Goal: Browse casually

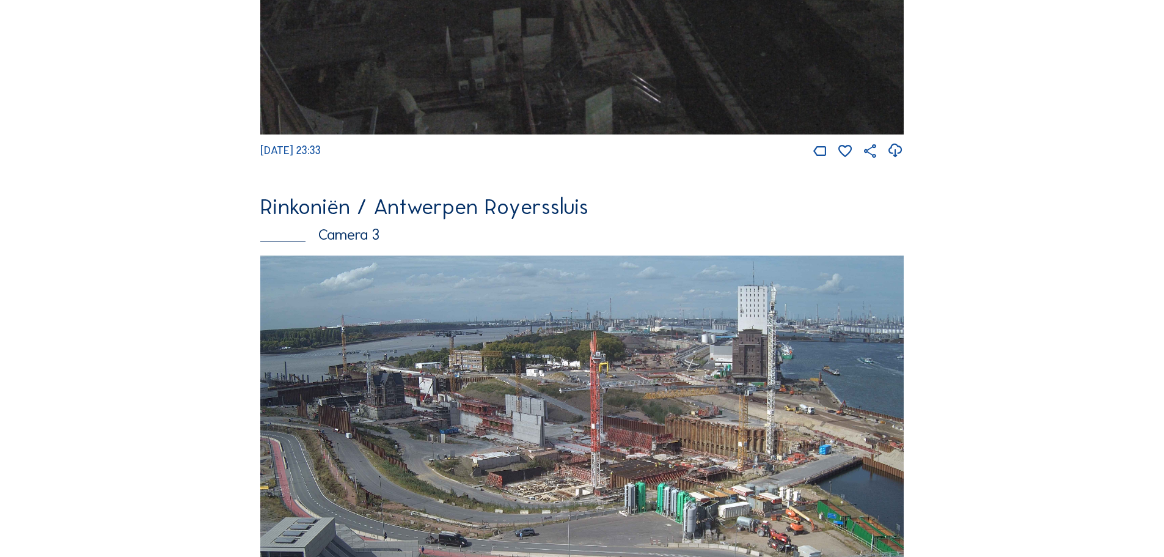
scroll to position [1406, 0]
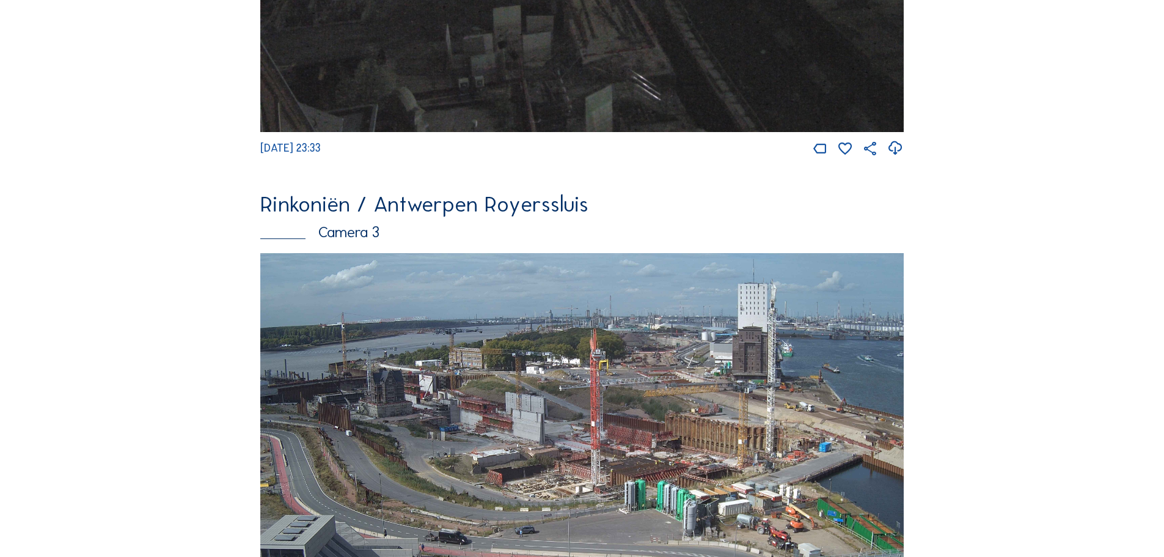
click at [428, 381] on img at bounding box center [581, 434] width 643 height 362
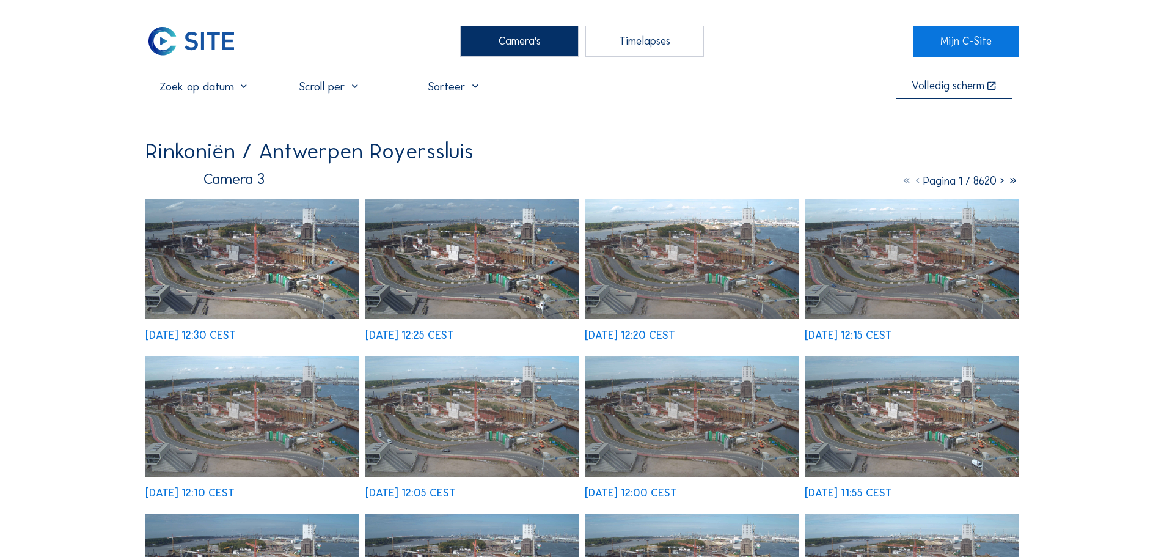
click at [263, 230] on img at bounding box center [252, 259] width 214 height 120
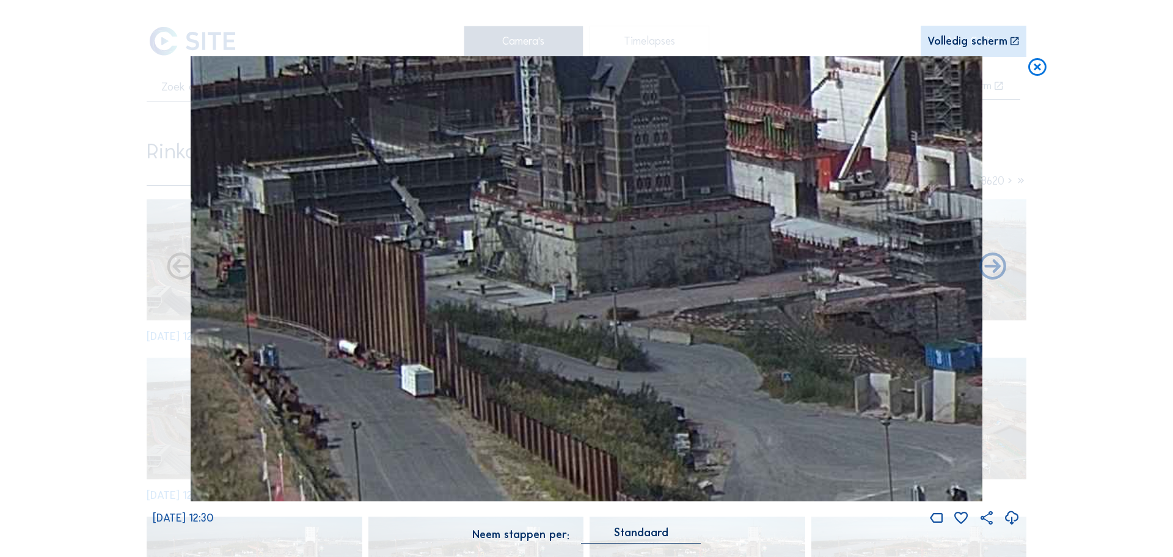
drag, startPoint x: 262, startPoint y: 287, endPoint x: 464, endPoint y: 235, distance: 208.8
click at [464, 235] on img at bounding box center [587, 278] width 792 height 445
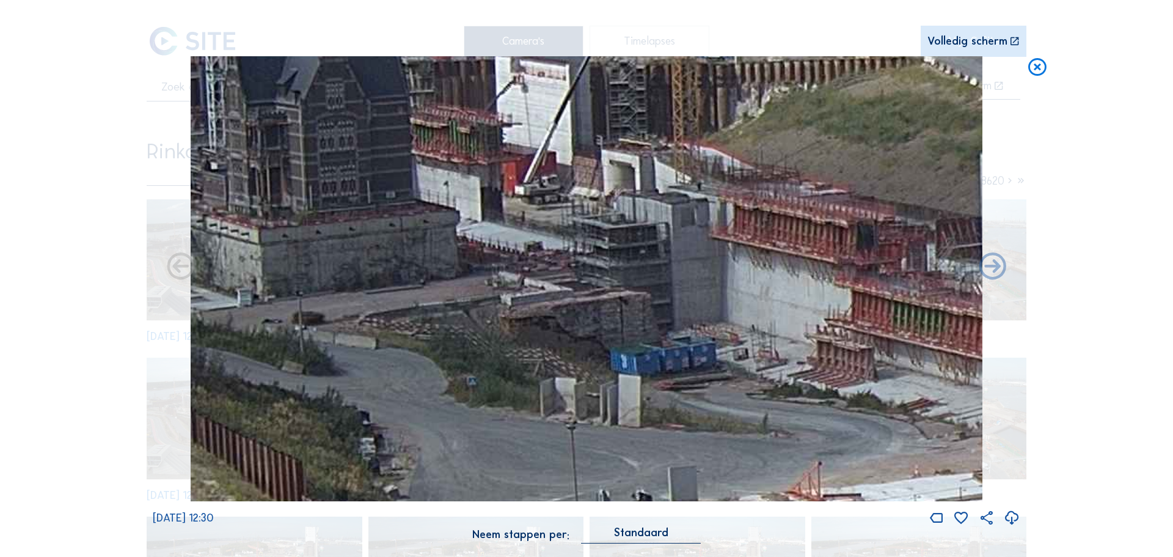
drag, startPoint x: 621, startPoint y: 273, endPoint x: 306, endPoint y: 277, distance: 314.6
click at [306, 277] on img at bounding box center [587, 278] width 792 height 445
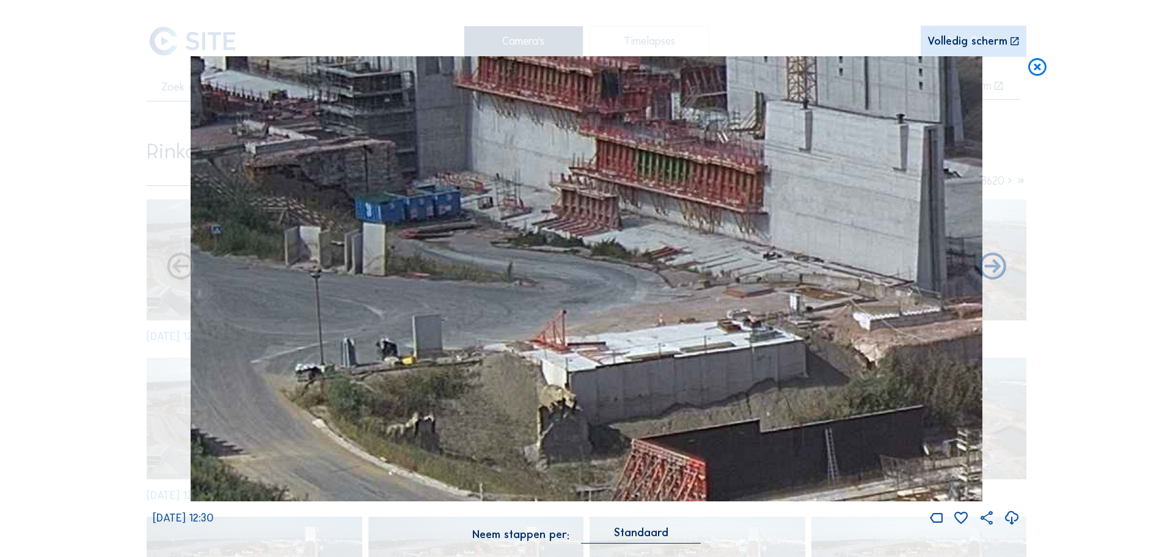
drag, startPoint x: 736, startPoint y: 395, endPoint x: 481, endPoint y: 249, distance: 293.8
click at [481, 249] on img at bounding box center [587, 278] width 792 height 445
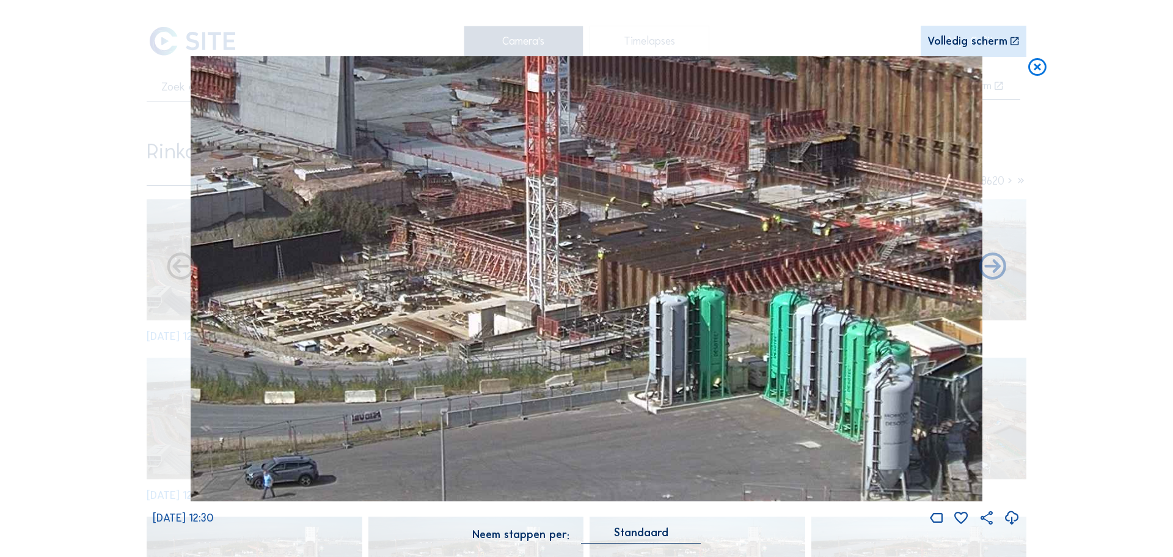
drag, startPoint x: 725, startPoint y: 362, endPoint x: 374, endPoint y: 195, distance: 387.7
click at [374, 195] on img at bounding box center [587, 278] width 792 height 445
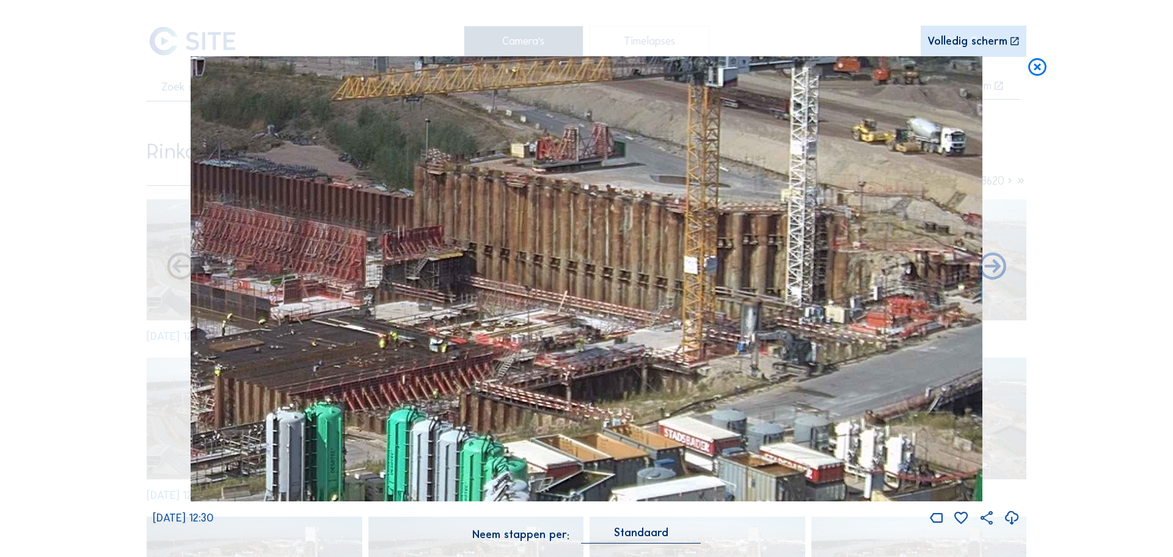
drag, startPoint x: 742, startPoint y: 241, endPoint x: 367, endPoint y: 368, distance: 395.6
click at [351, 371] on img at bounding box center [587, 278] width 792 height 445
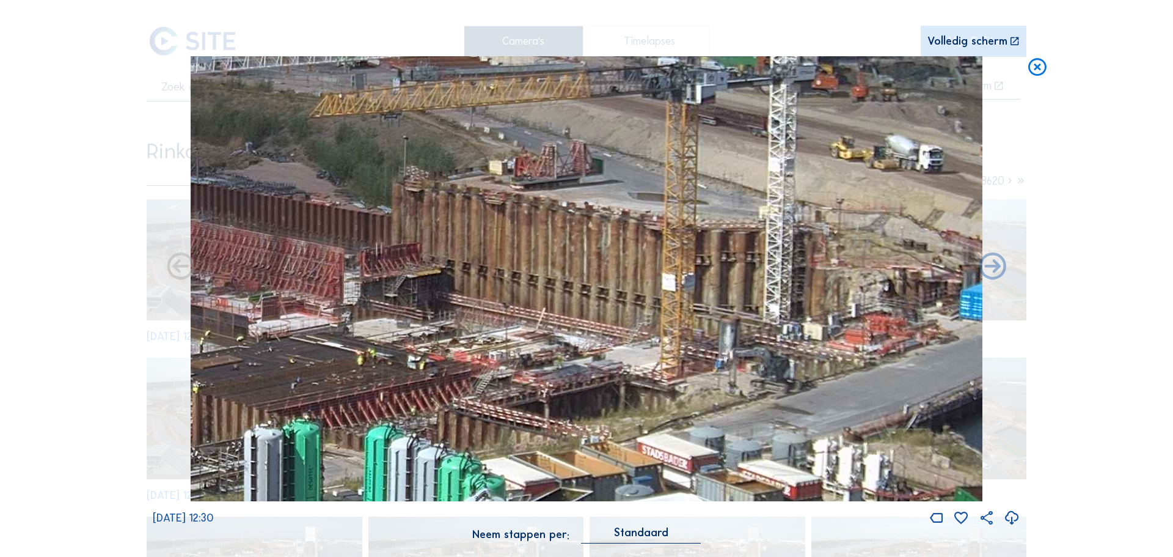
drag, startPoint x: 902, startPoint y: 269, endPoint x: 896, endPoint y: 272, distance: 7.1
click at [896, 272] on img at bounding box center [587, 278] width 792 height 445
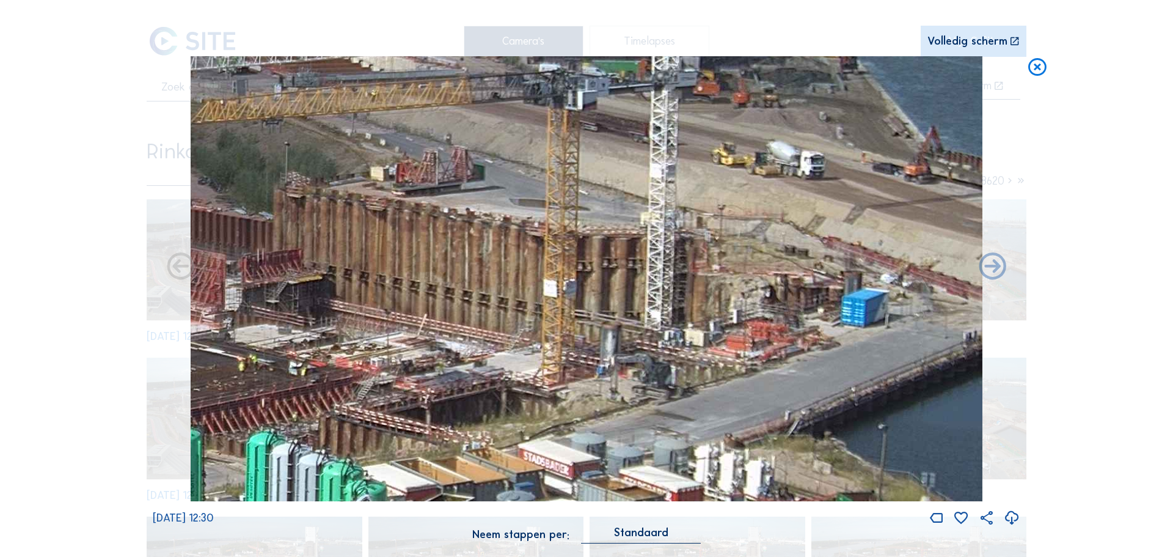
drag, startPoint x: 718, startPoint y: 304, endPoint x: 701, endPoint y: 310, distance: 18.7
click at [701, 310] on img at bounding box center [587, 278] width 792 height 445
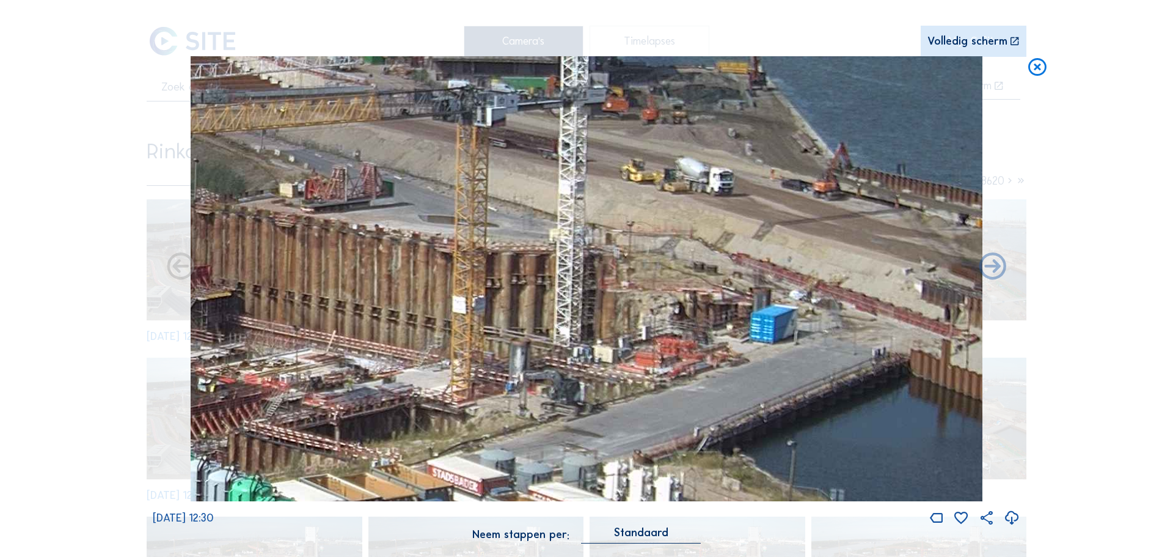
drag, startPoint x: 739, startPoint y: 281, endPoint x: 690, endPoint y: 287, distance: 48.6
click at [670, 290] on img at bounding box center [587, 278] width 792 height 445
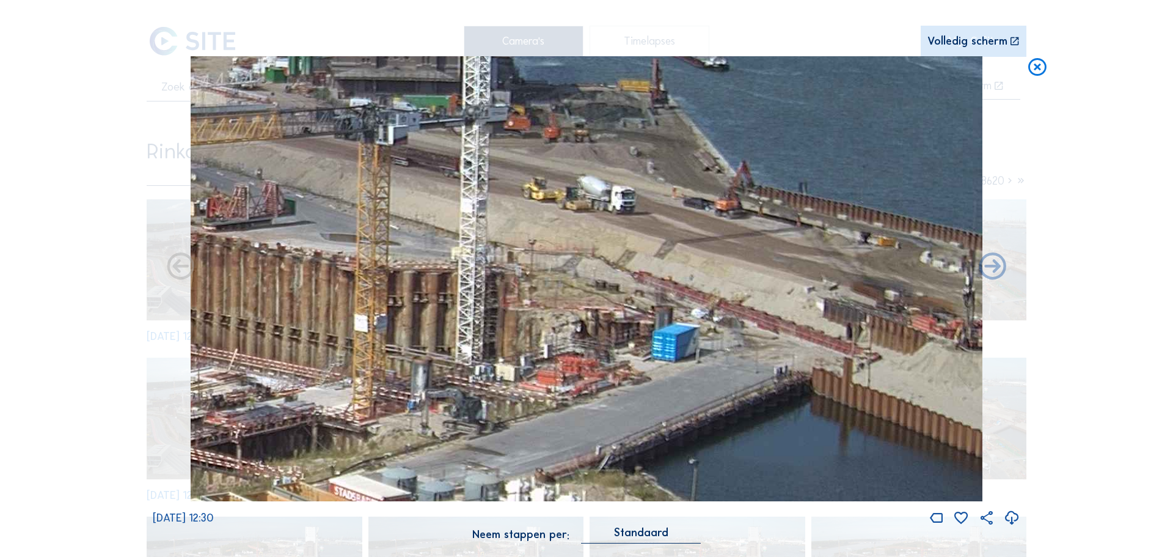
drag, startPoint x: 653, startPoint y: 315, endPoint x: 431, endPoint y: 326, distance: 222.6
click at [567, 321] on img at bounding box center [587, 278] width 792 height 445
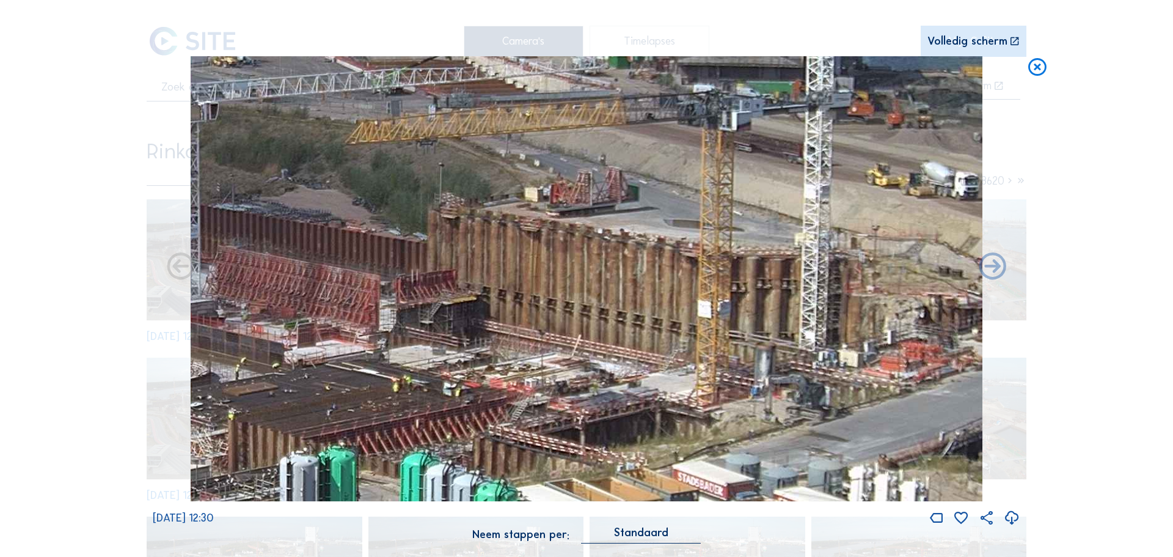
drag, startPoint x: 431, startPoint y: 326, endPoint x: 573, endPoint y: 315, distance: 142.8
click at [573, 315] on img at bounding box center [587, 278] width 792 height 445
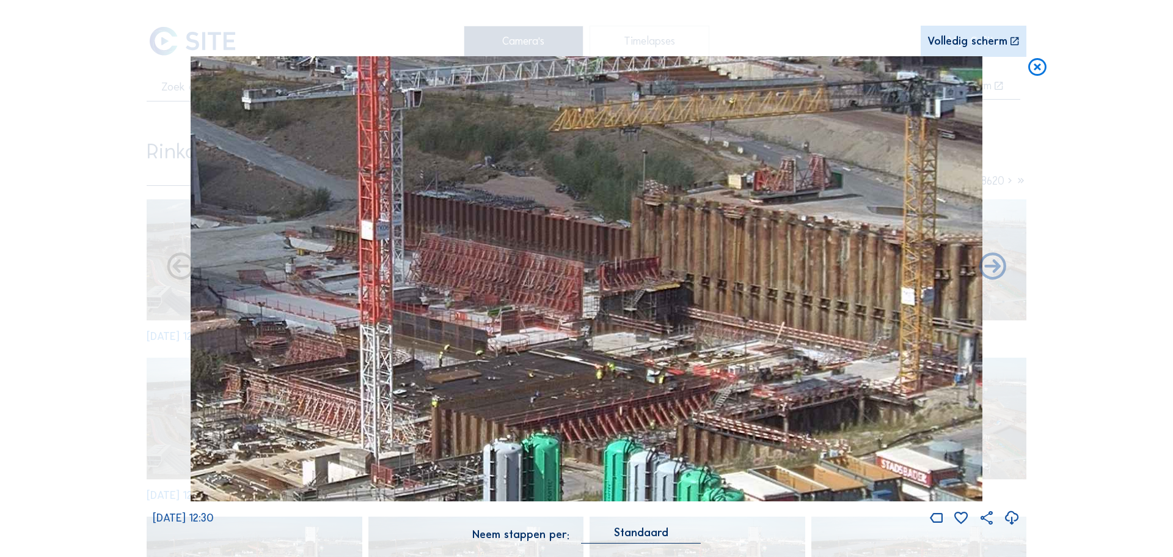
drag, startPoint x: 487, startPoint y: 340, endPoint x: 762, endPoint y: 308, distance: 277.3
click at [762, 308] on img at bounding box center [587, 278] width 792 height 445
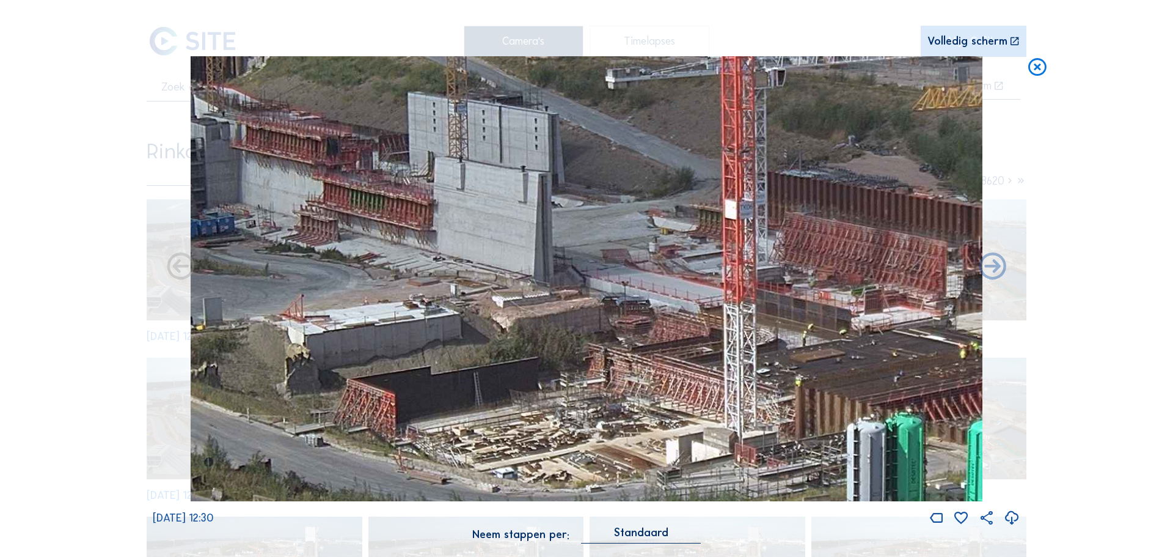
drag, startPoint x: 541, startPoint y: 332, endPoint x: 791, endPoint y: 334, distance: 249.9
click at [791, 334] on img at bounding box center [587, 278] width 792 height 445
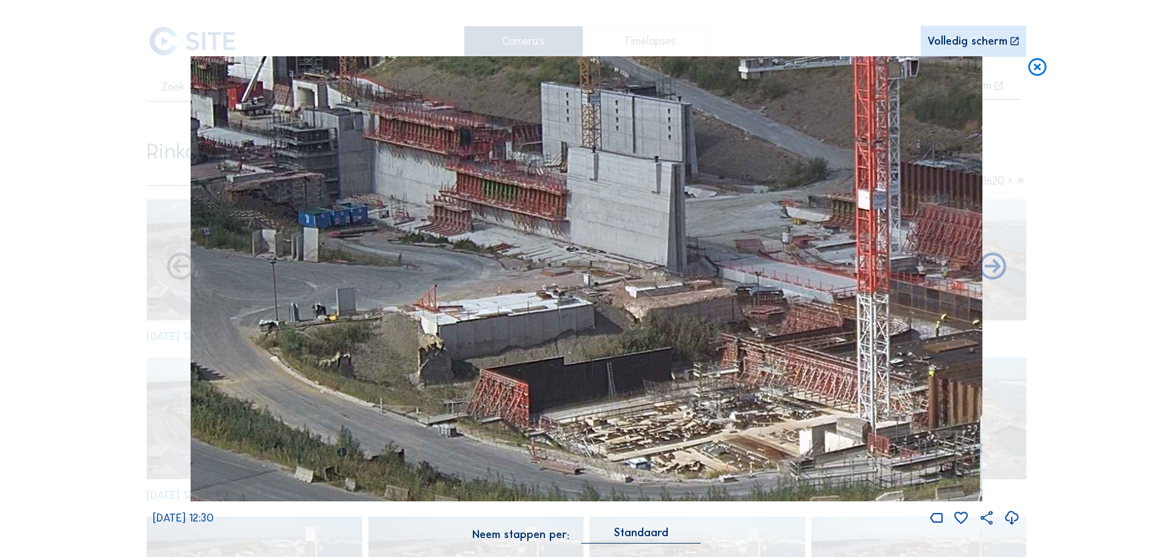
drag, startPoint x: 545, startPoint y: 349, endPoint x: 710, endPoint y: 330, distance: 166.7
click at [717, 329] on img at bounding box center [587, 278] width 792 height 445
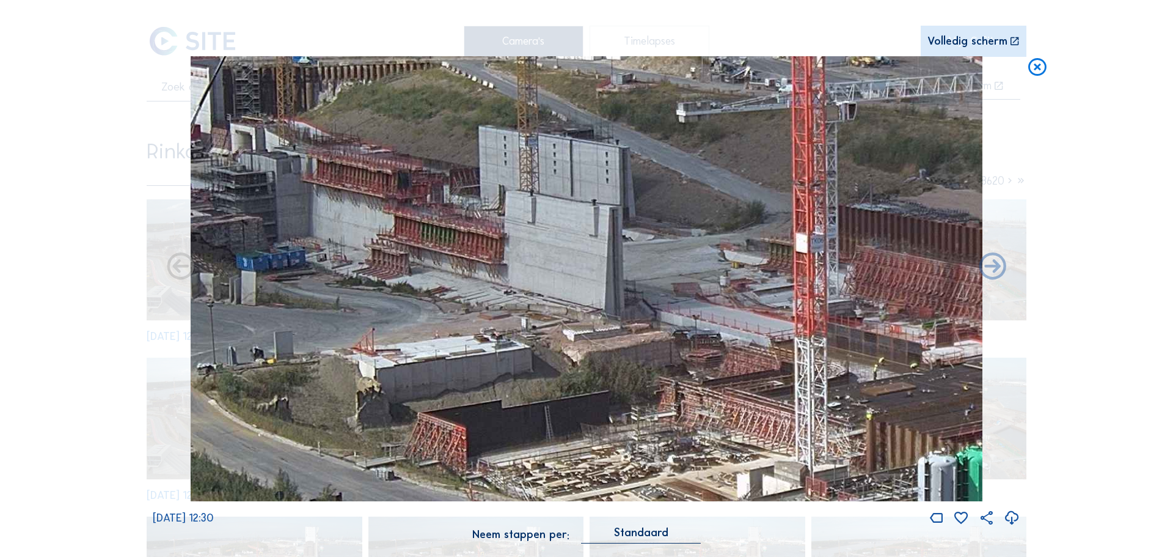
drag, startPoint x: 442, startPoint y: 342, endPoint x: 364, endPoint y: 356, distance: 79.3
click at [341, 395] on img at bounding box center [587, 278] width 792 height 445
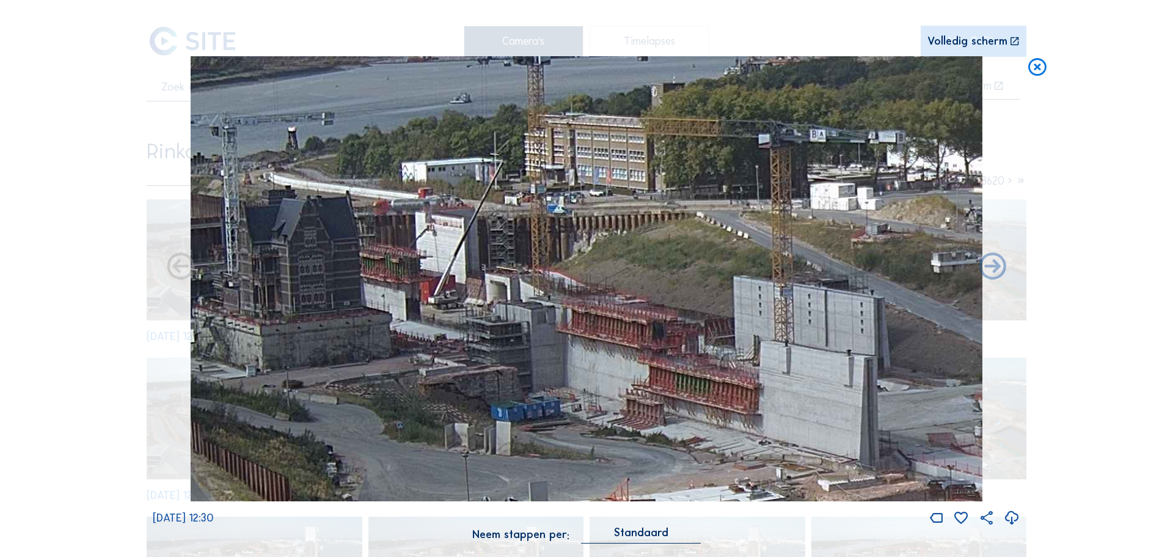
drag, startPoint x: 399, startPoint y: 319, endPoint x: 661, endPoint y: 448, distance: 292.1
click at [654, 466] on img at bounding box center [587, 278] width 792 height 445
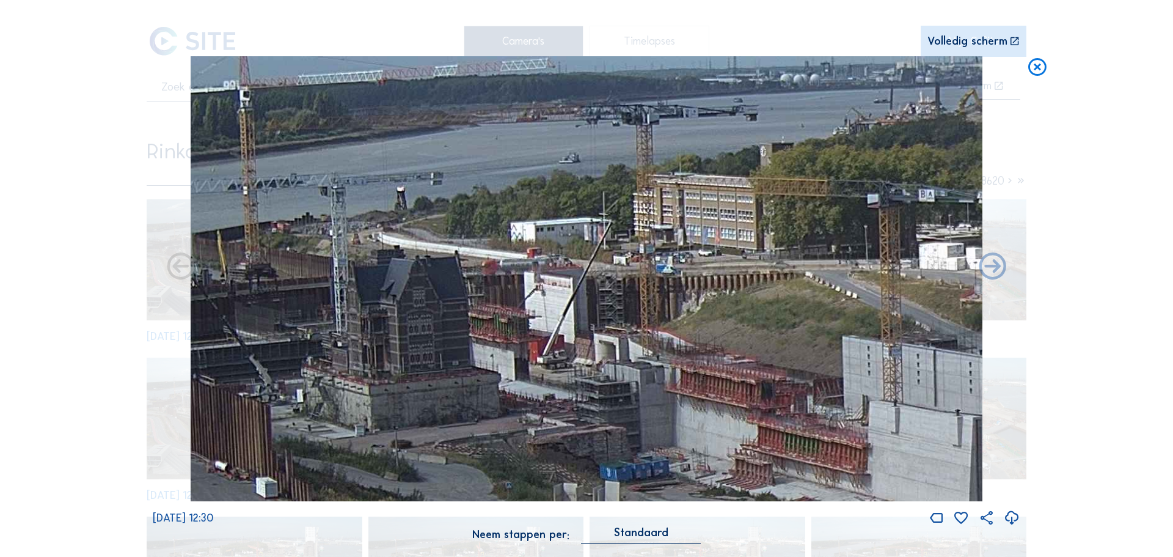
drag, startPoint x: 568, startPoint y: 363, endPoint x: 676, endPoint y: 428, distance: 125.7
click at [676, 428] on img at bounding box center [587, 278] width 792 height 445
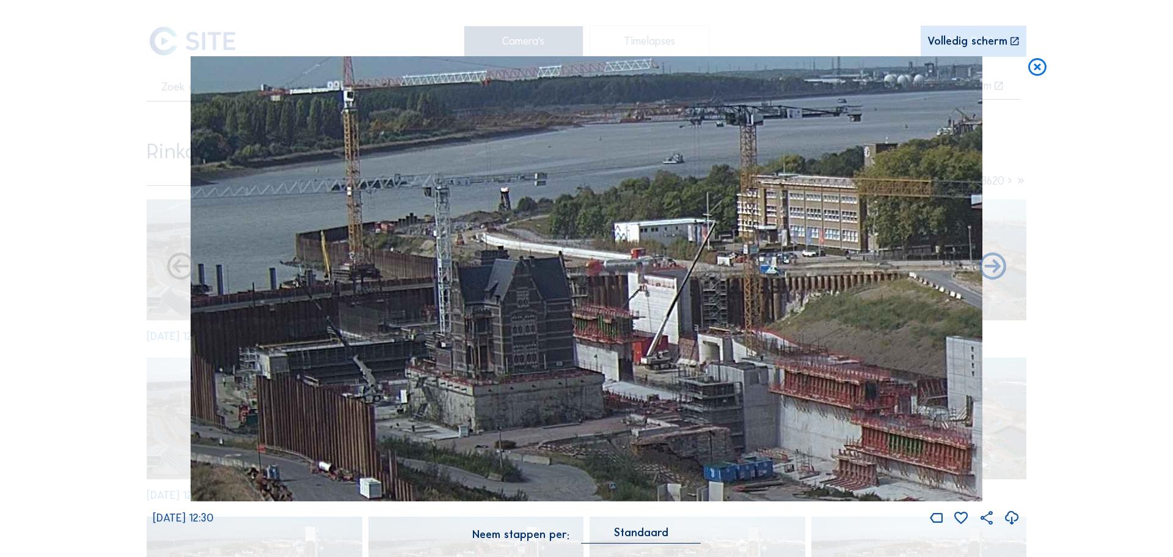
drag, startPoint x: 676, startPoint y: 428, endPoint x: 780, endPoint y: 428, distance: 103.9
click at [780, 428] on img at bounding box center [587, 278] width 792 height 445
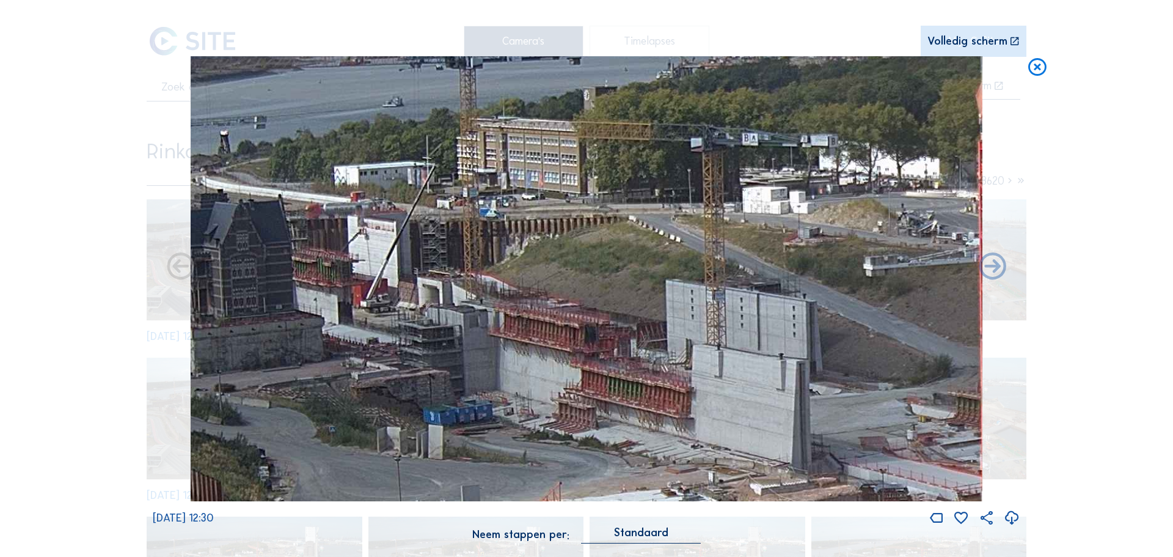
drag, startPoint x: 426, startPoint y: 348, endPoint x: 224, endPoint y: 291, distance: 210.0
click at [224, 291] on img at bounding box center [587, 278] width 792 height 445
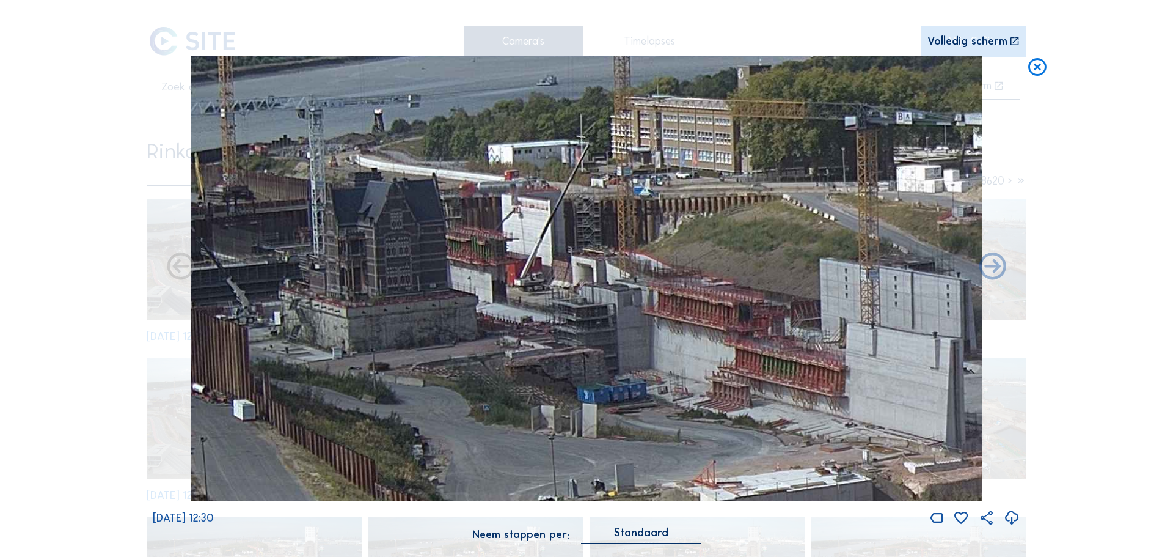
drag, startPoint x: 224, startPoint y: 291, endPoint x: 378, endPoint y: 270, distance: 155.4
click at [378, 270] on img at bounding box center [587, 278] width 792 height 445
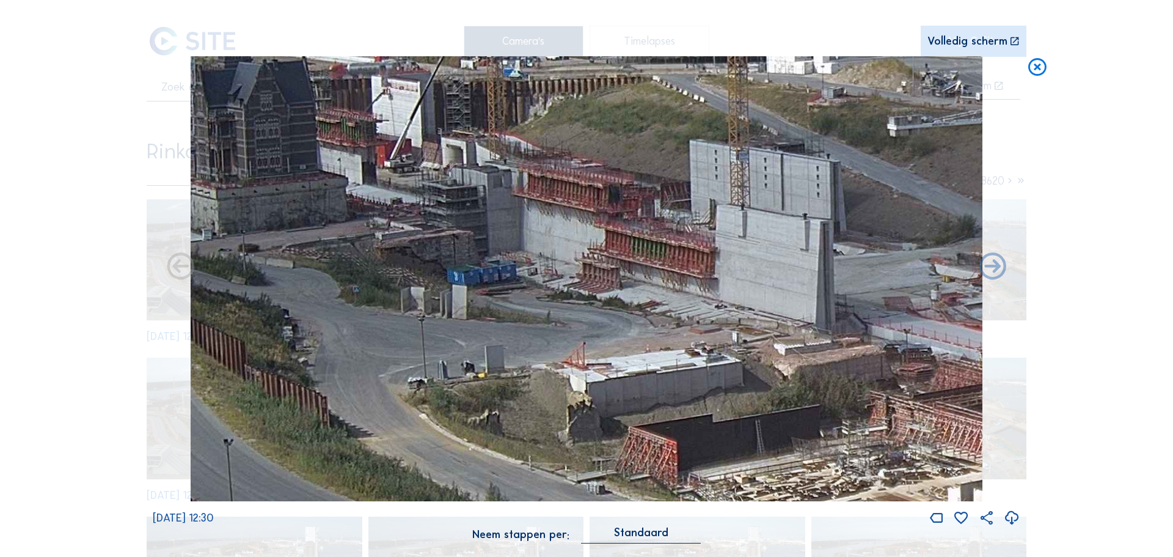
drag, startPoint x: 378, startPoint y: 270, endPoint x: 238, endPoint y: 160, distance: 177.9
click at [238, 160] on img at bounding box center [587, 278] width 792 height 445
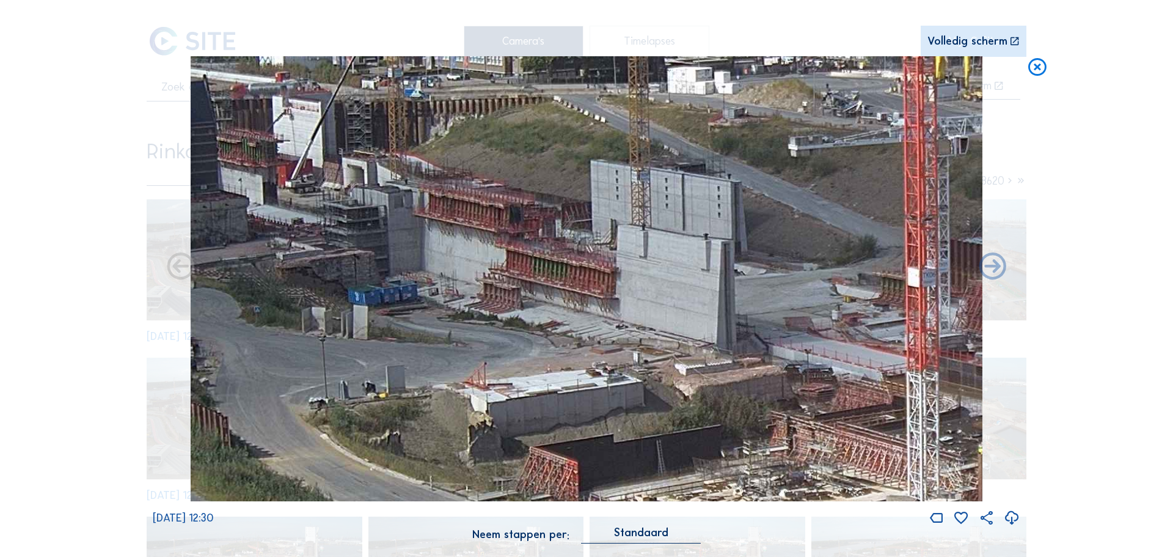
drag, startPoint x: 428, startPoint y: 239, endPoint x: 235, endPoint y: 263, distance: 194.6
click at [236, 263] on img at bounding box center [587, 278] width 792 height 445
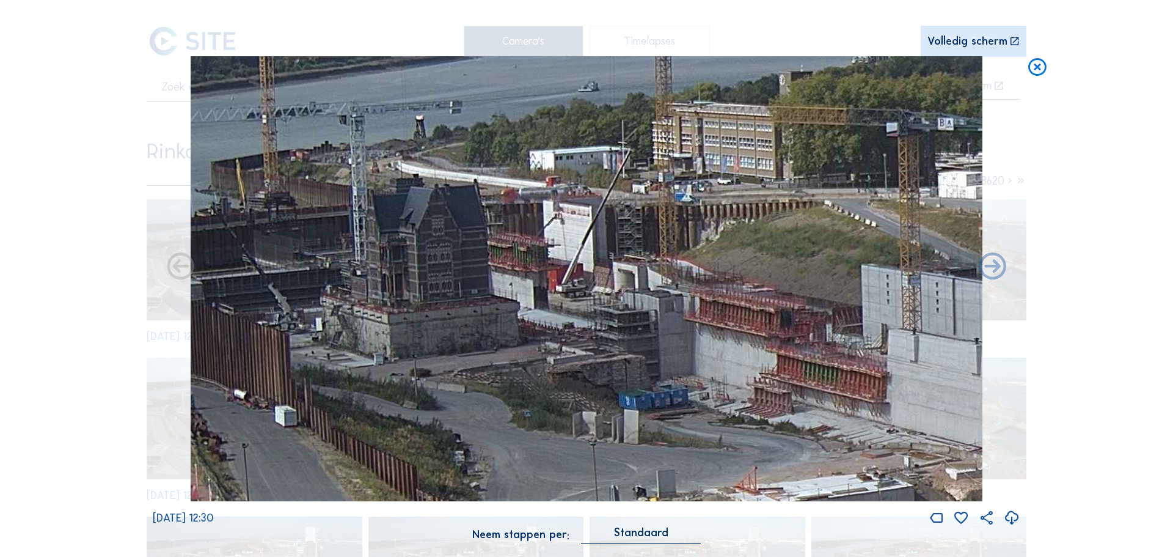
drag, startPoint x: 334, startPoint y: 257, endPoint x: 587, endPoint y: 335, distance: 265.5
click at [700, 348] on img at bounding box center [587, 278] width 792 height 445
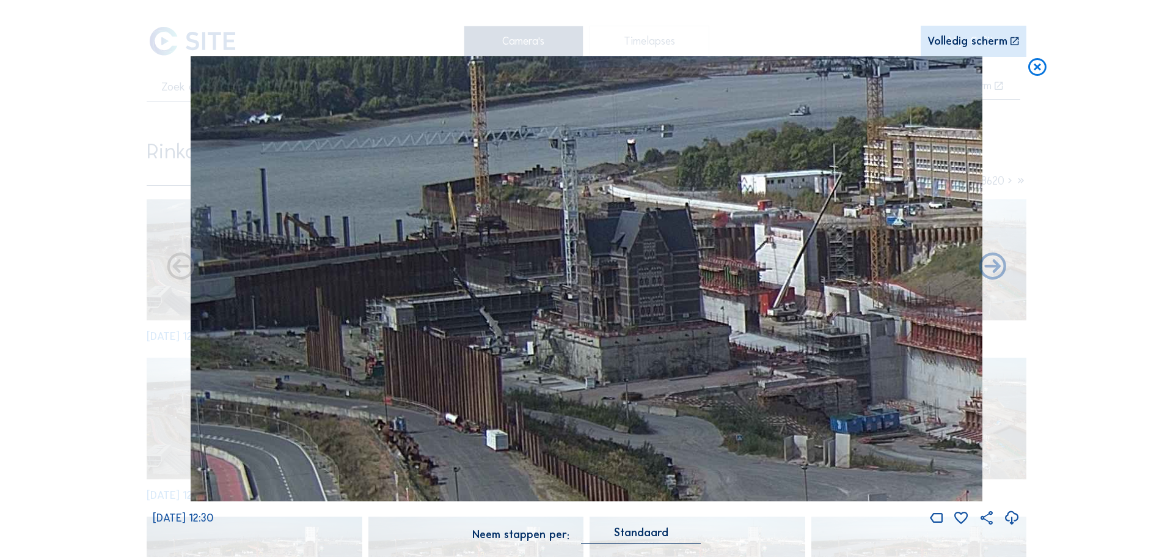
drag, startPoint x: 346, startPoint y: 307, endPoint x: 551, endPoint y: 329, distance: 206.4
click at [556, 330] on img at bounding box center [587, 278] width 792 height 445
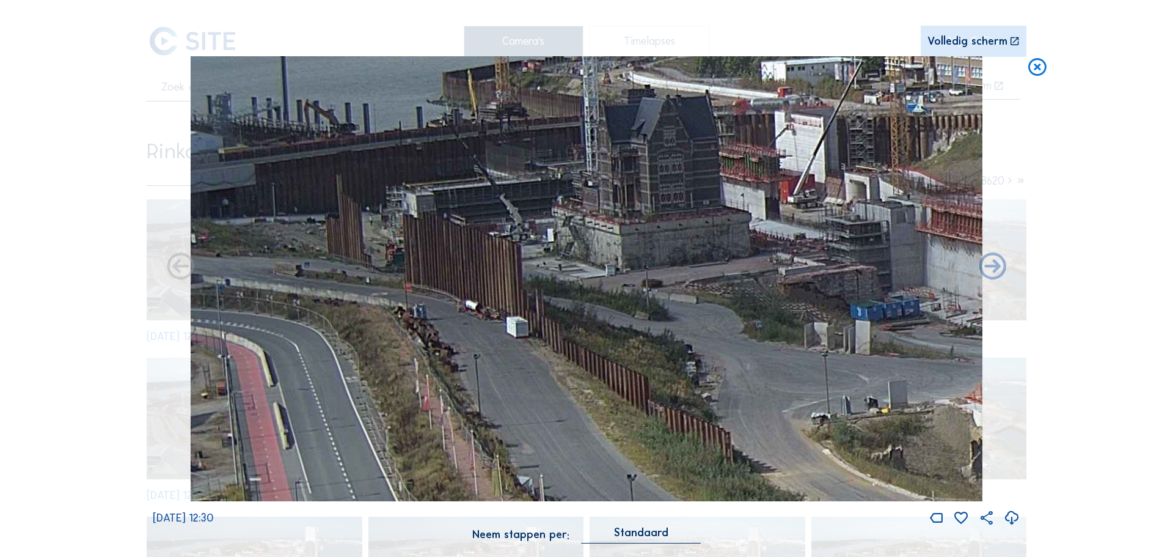
drag, startPoint x: 411, startPoint y: 327, endPoint x: 529, endPoint y: 213, distance: 163.7
click at [529, 213] on img at bounding box center [587, 278] width 792 height 445
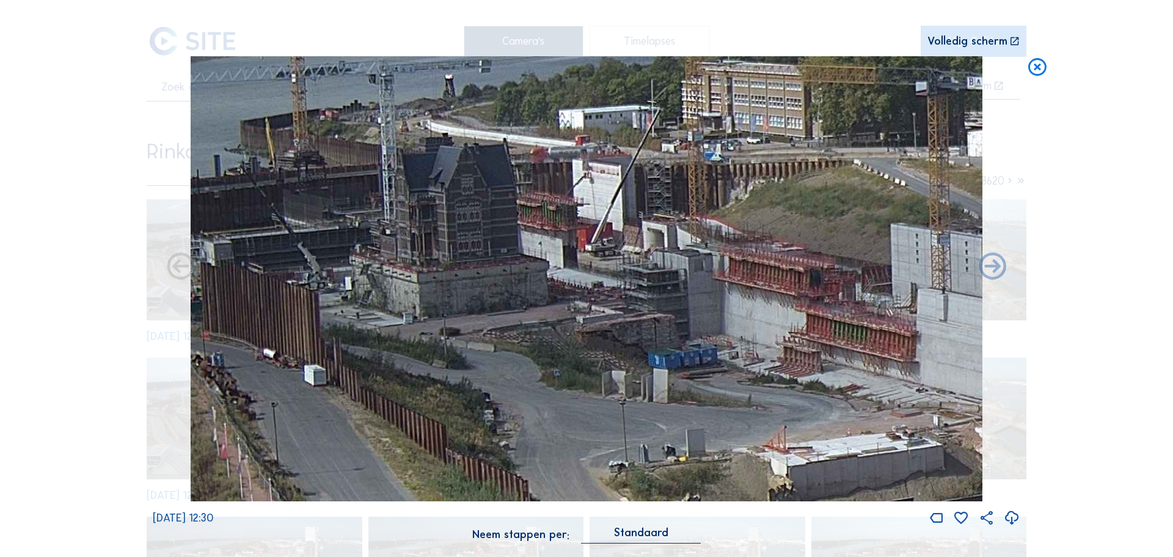
drag, startPoint x: 418, startPoint y: 243, endPoint x: 219, endPoint y: 304, distance: 208.1
click at [219, 304] on img at bounding box center [587, 278] width 792 height 445
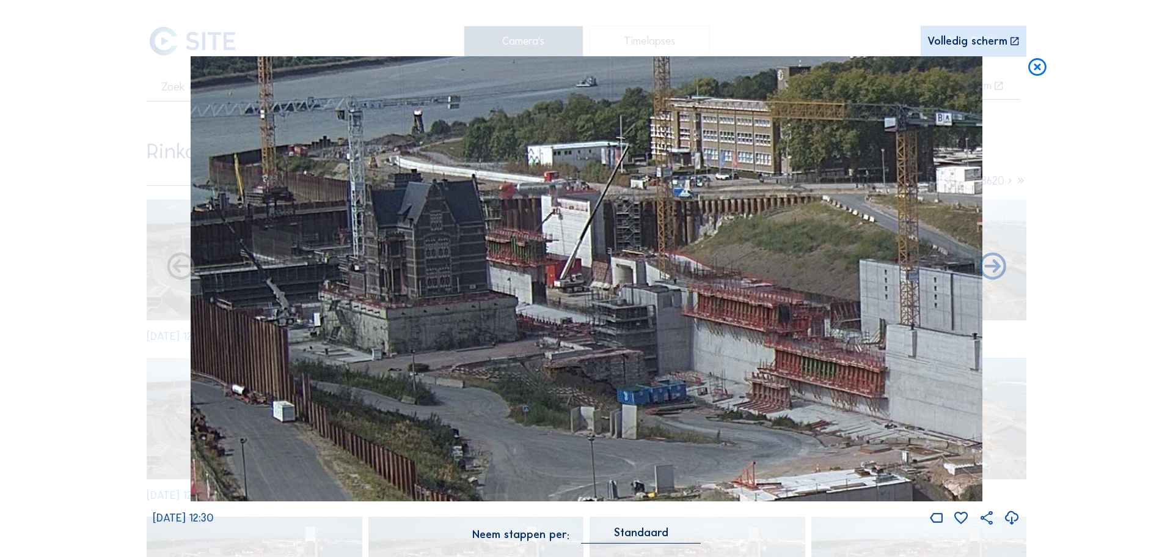
drag, startPoint x: 200, startPoint y: 325, endPoint x: 184, endPoint y: 341, distance: 22.5
click at [184, 341] on div "[DATE] 12:30" at bounding box center [586, 291] width 867 height 470
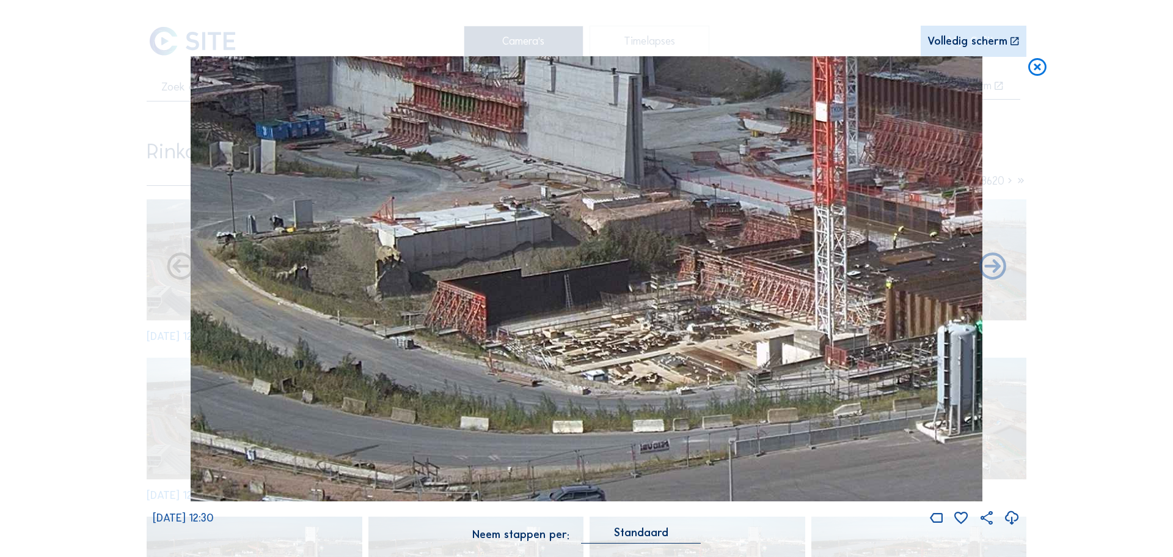
drag, startPoint x: 597, startPoint y: 300, endPoint x: 296, endPoint y: 30, distance: 404.0
click at [296, 30] on div "Scroll om door de tijd te reizen | Druk op de 'Alt'-knop + scroll om te Zoomen …" at bounding box center [586, 278] width 867 height 556
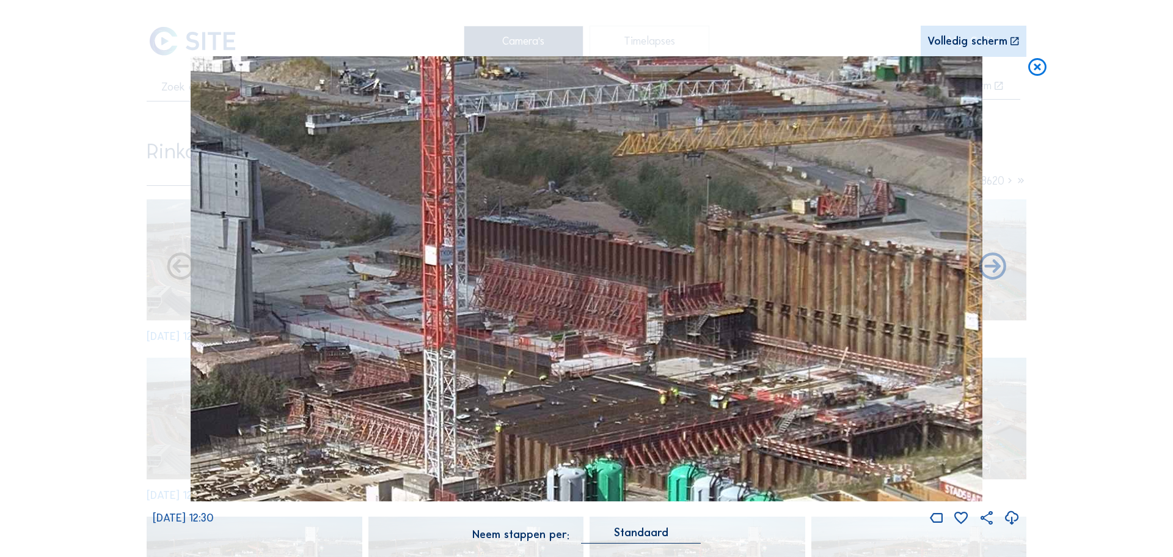
drag, startPoint x: 613, startPoint y: 294, endPoint x: 222, endPoint y: 438, distance: 417.3
click at [222, 438] on img at bounding box center [587, 278] width 792 height 445
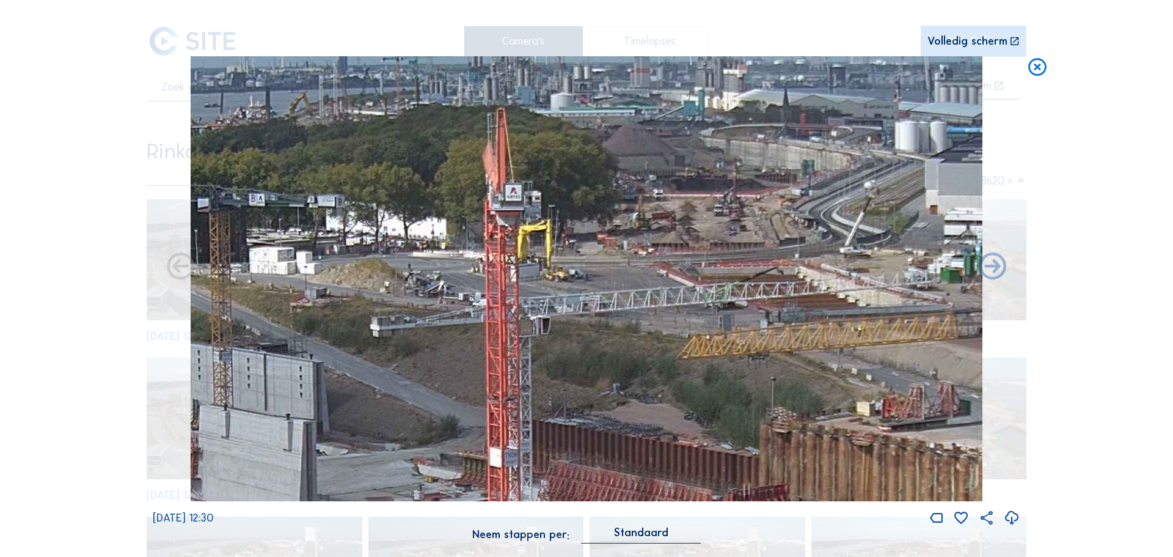
drag, startPoint x: 384, startPoint y: 305, endPoint x: 451, endPoint y: 492, distance: 199.2
click at [448, 503] on div "[DATE] 12:30" at bounding box center [586, 291] width 867 height 470
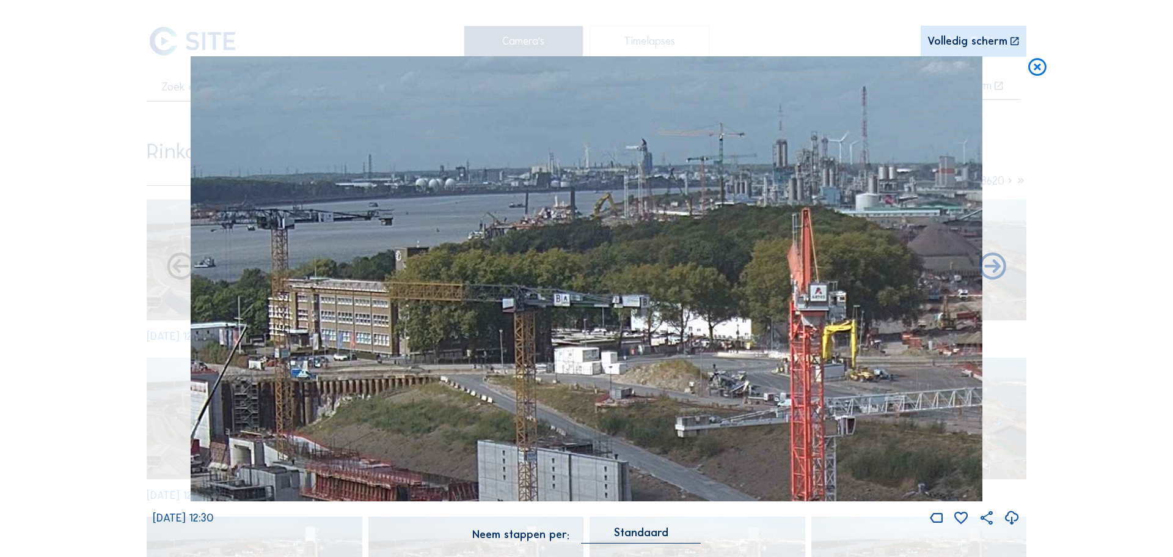
drag, startPoint x: 475, startPoint y: 377, endPoint x: 742, endPoint y: 462, distance: 280.1
click at [780, 479] on img at bounding box center [587, 278] width 792 height 445
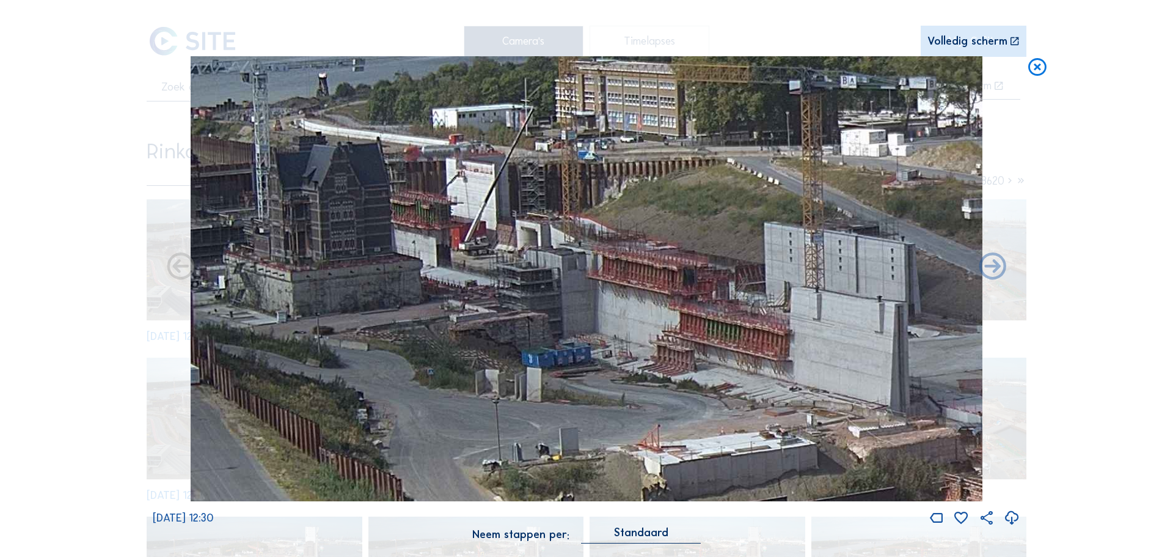
drag
click at [860, 193] on img at bounding box center [587, 278] width 792 height 445
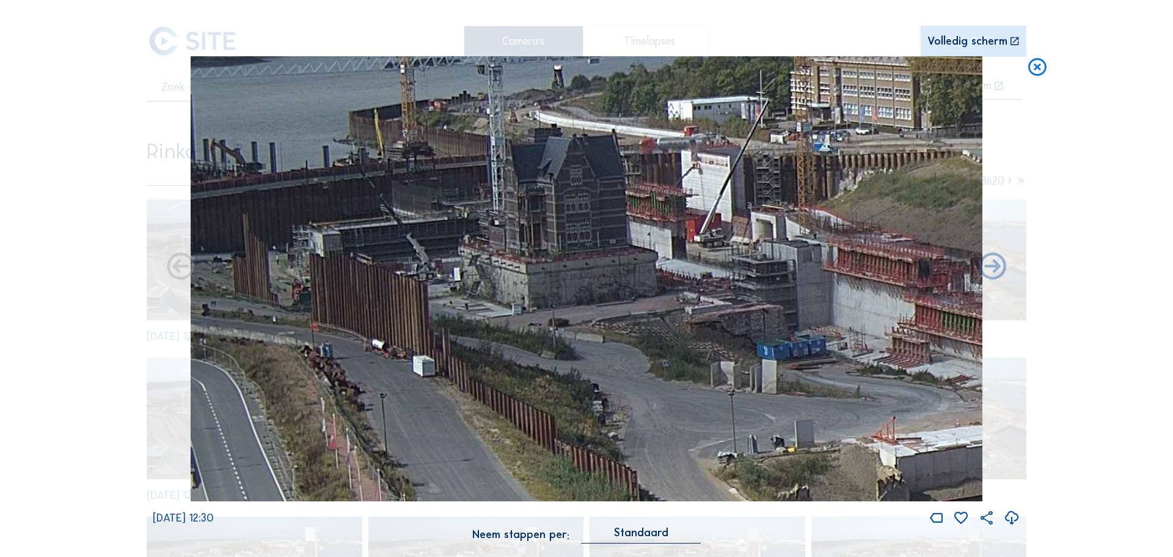
click at [654, 231] on img at bounding box center [587, 278] width 792 height 445
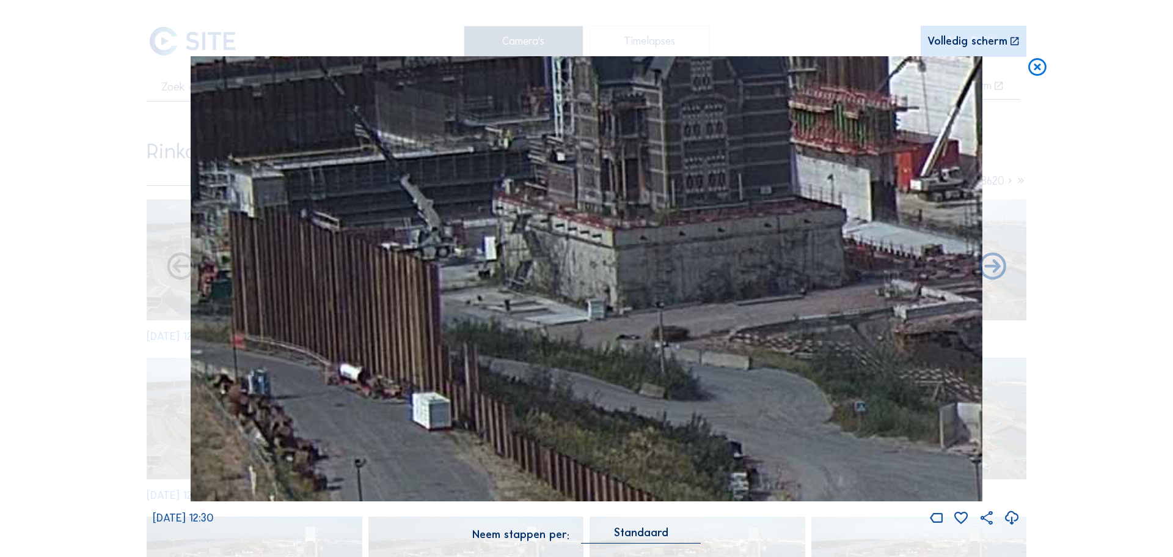
click at [772, 216] on img at bounding box center [587, 278] width 792 height 445
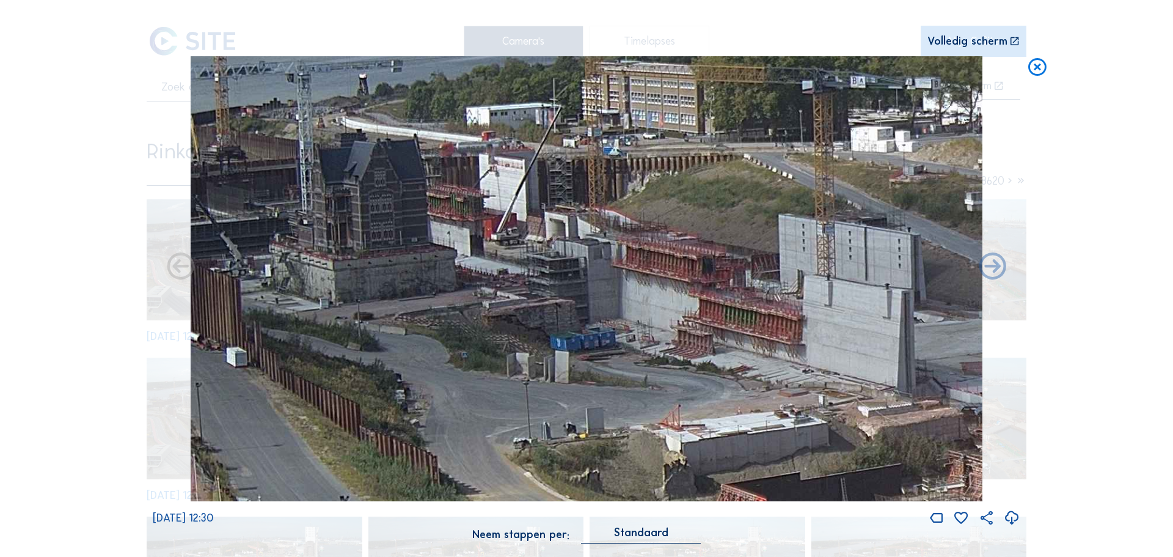
click at [550, 268] on img at bounding box center [587, 278] width 792 height 445
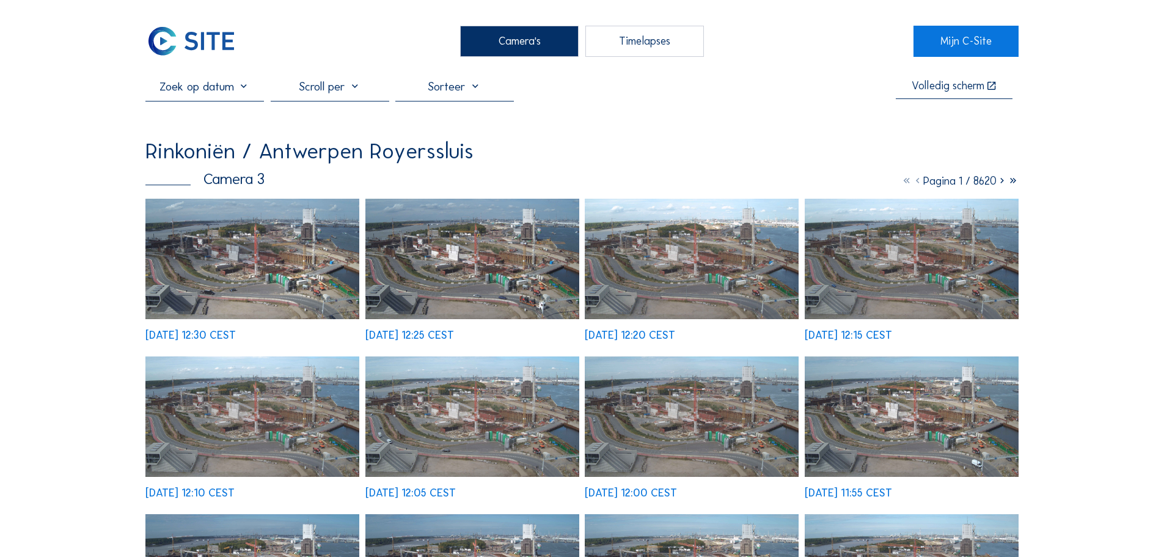
click at [530, 30] on div "Camera's" at bounding box center [519, 41] width 119 height 31
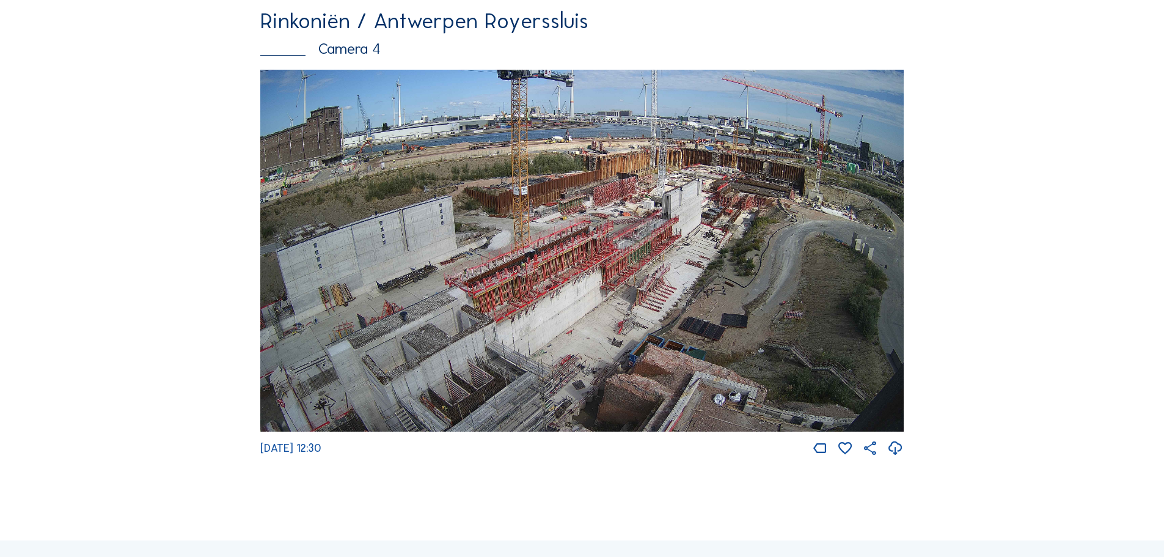
scroll to position [2261, 0]
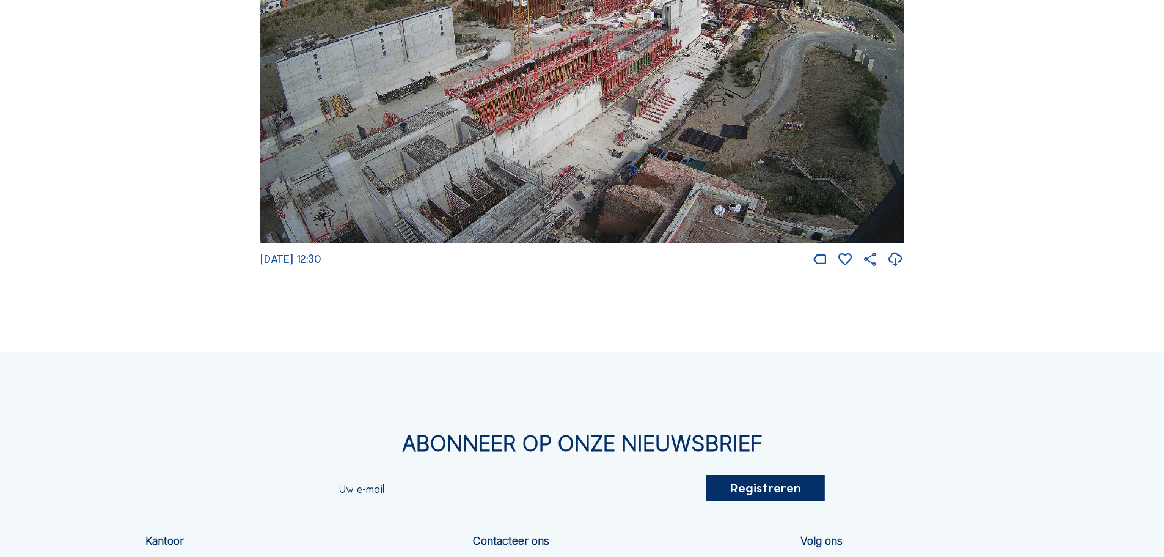
click at [517, 129] on img at bounding box center [581, 62] width 643 height 362
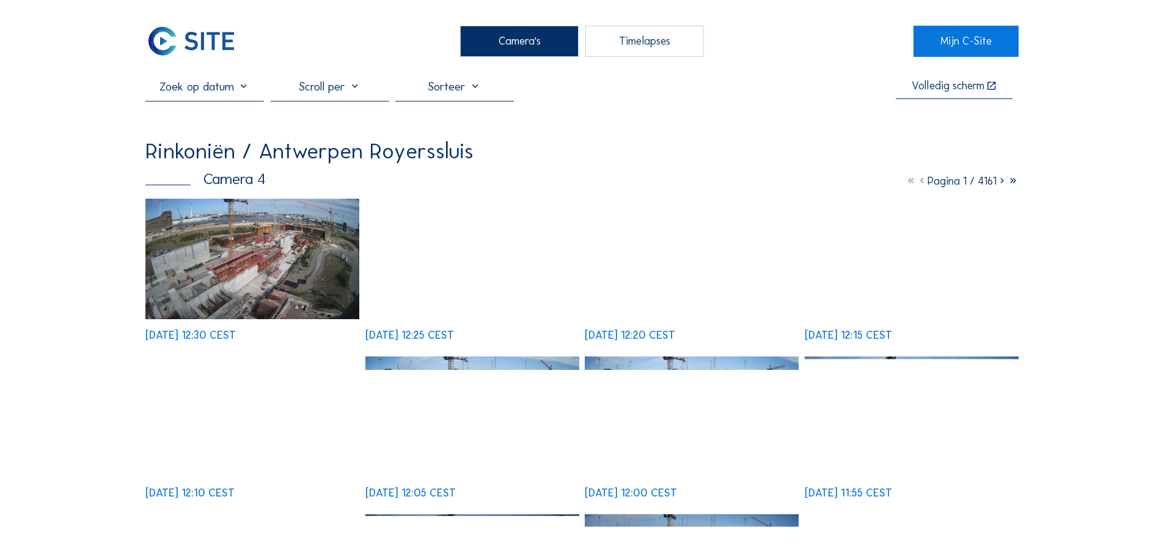
click at [272, 277] on img at bounding box center [252, 259] width 214 height 120
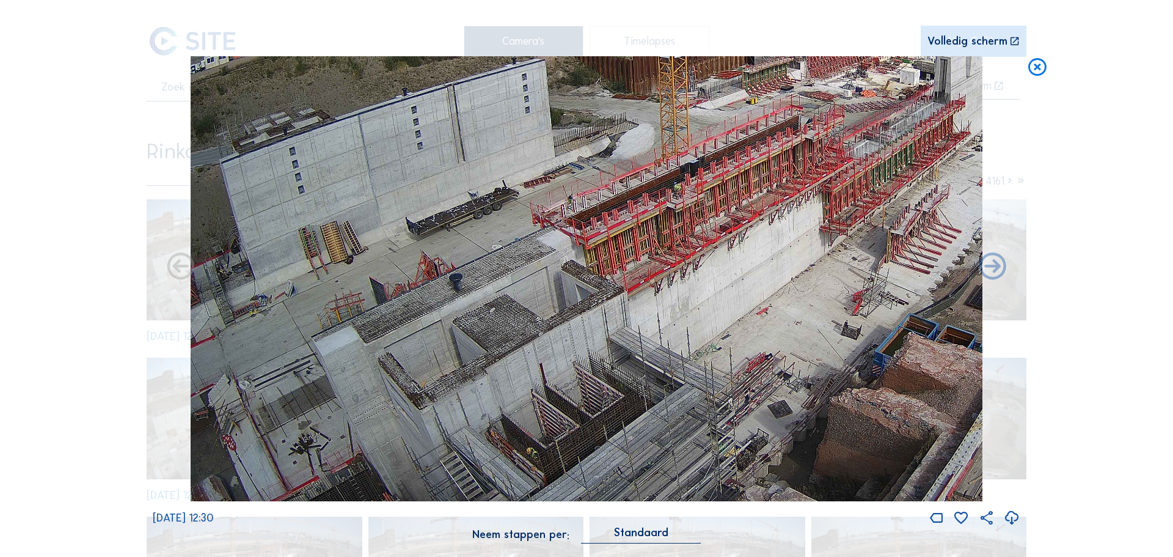
drag, startPoint x: 498, startPoint y: 290, endPoint x: 871, endPoint y: 43, distance: 446.6
click at [871, 43] on div "Scroll om door de tijd te reizen | Druk op de 'Alt'-knop + scroll om te Zoomen …" at bounding box center [586, 278] width 867 height 556
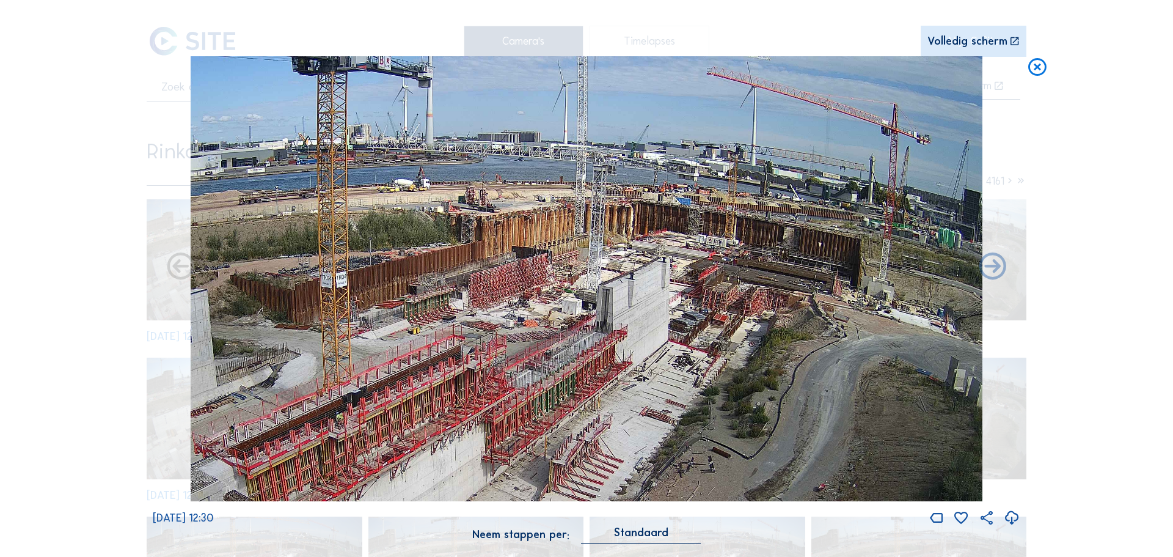
drag, startPoint x: 696, startPoint y: 162, endPoint x: 367, endPoint y: 395, distance: 402.7
click at [367, 395] on img at bounding box center [587, 278] width 792 height 445
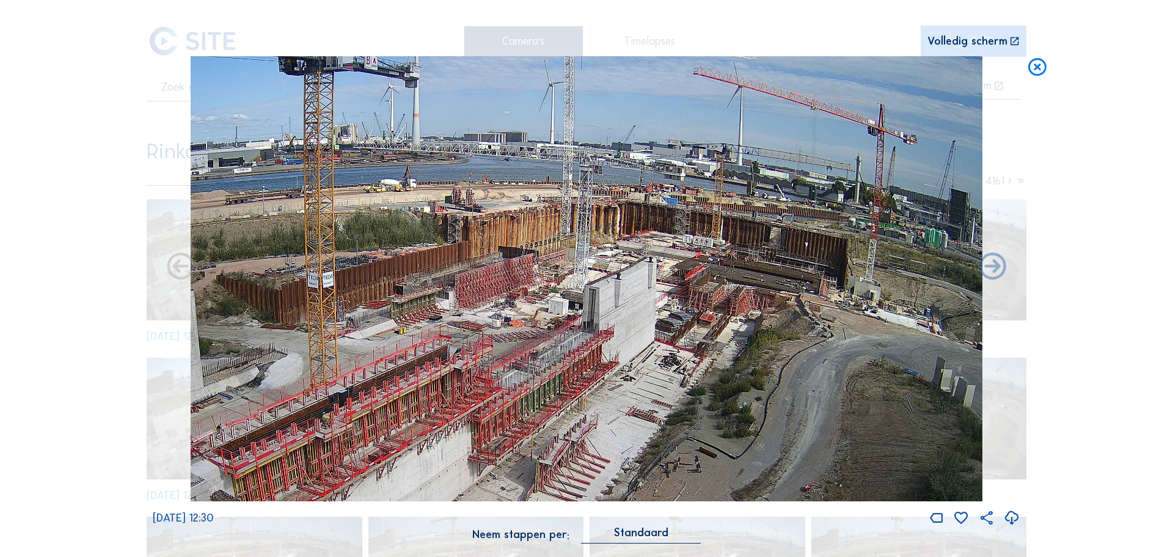
drag, startPoint x: 566, startPoint y: 195, endPoint x: 553, endPoint y: 260, distance: 65.9
click at [553, 260] on img at bounding box center [587, 278] width 792 height 445
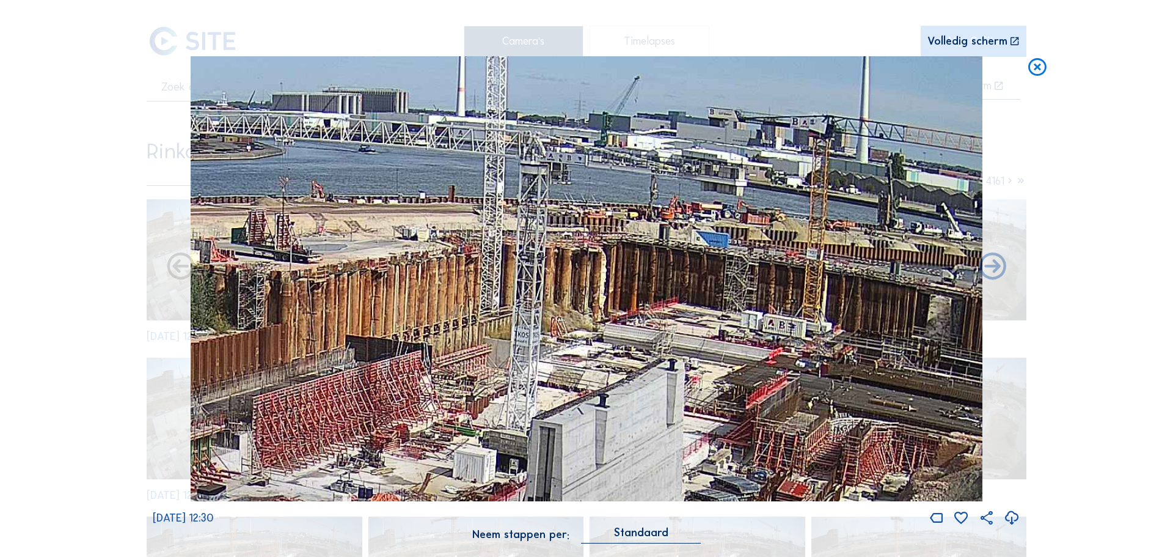
drag, startPoint x: 528, startPoint y: 232, endPoint x: 627, endPoint y: 357, distance: 159.1
click at [627, 357] on img at bounding box center [587, 278] width 792 height 445
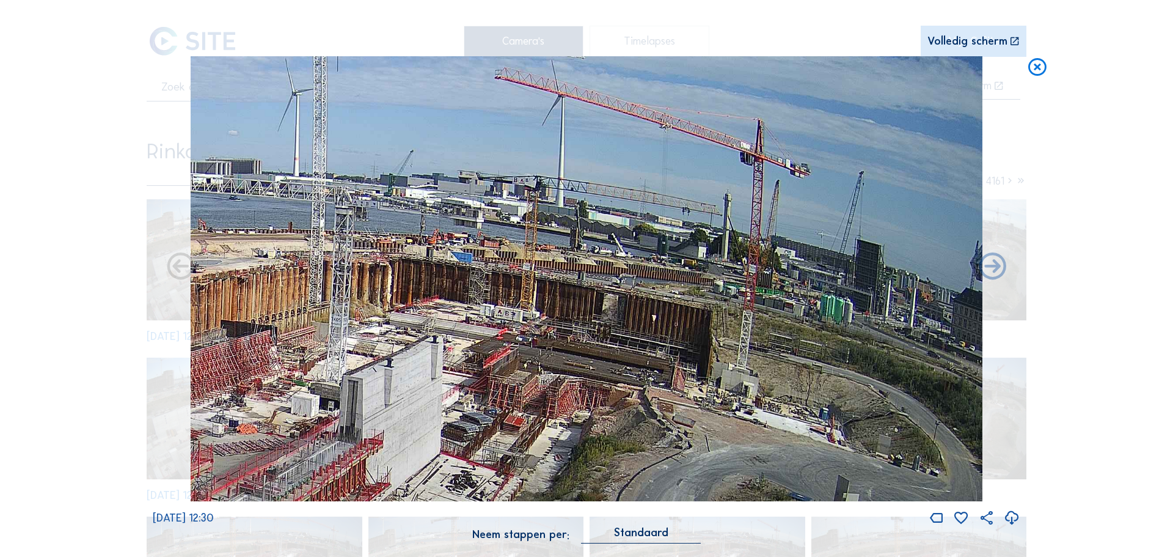
drag, startPoint x: 742, startPoint y: 279, endPoint x: 502, endPoint y: 280, distance: 240.1
click at [502, 280] on img at bounding box center [587, 278] width 792 height 445
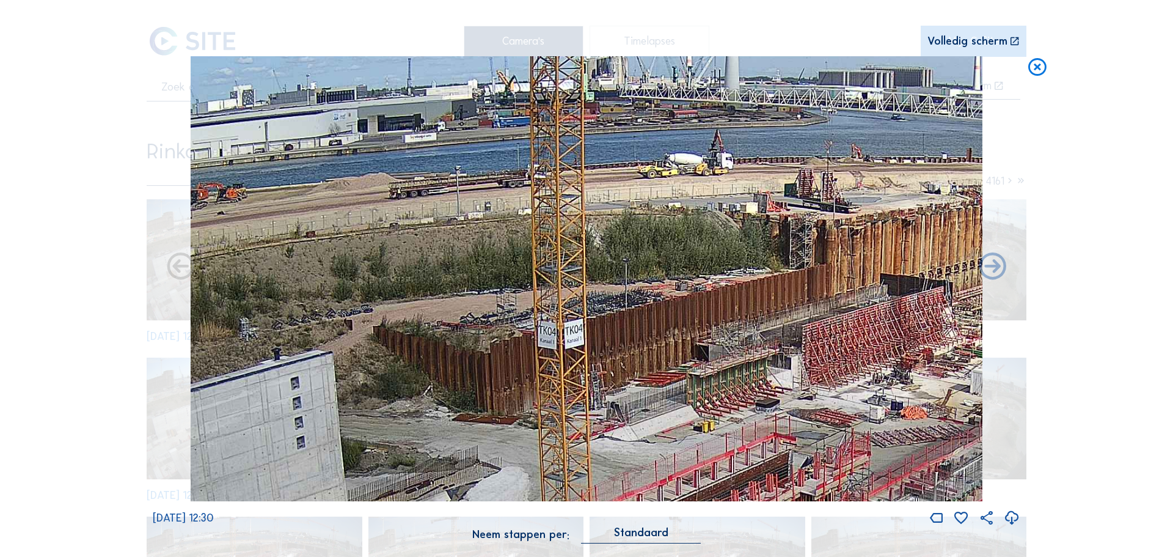
drag, startPoint x: 477, startPoint y: 175, endPoint x: 622, endPoint y: 147, distance: 148.2
click at [622, 147] on img at bounding box center [587, 278] width 792 height 445
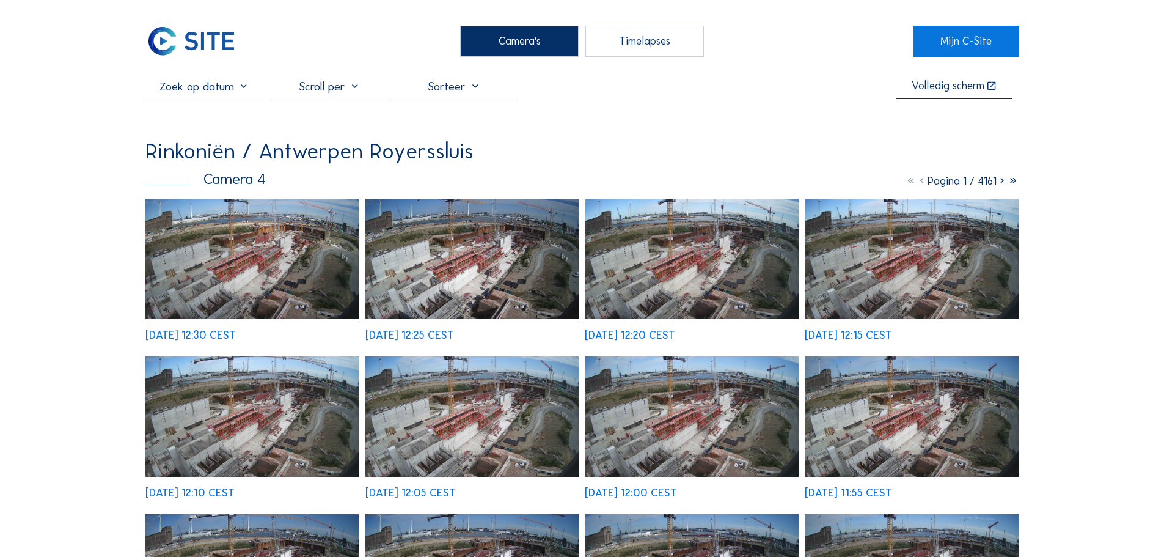
click at [503, 56] on div "Camera's" at bounding box center [519, 41] width 119 height 31
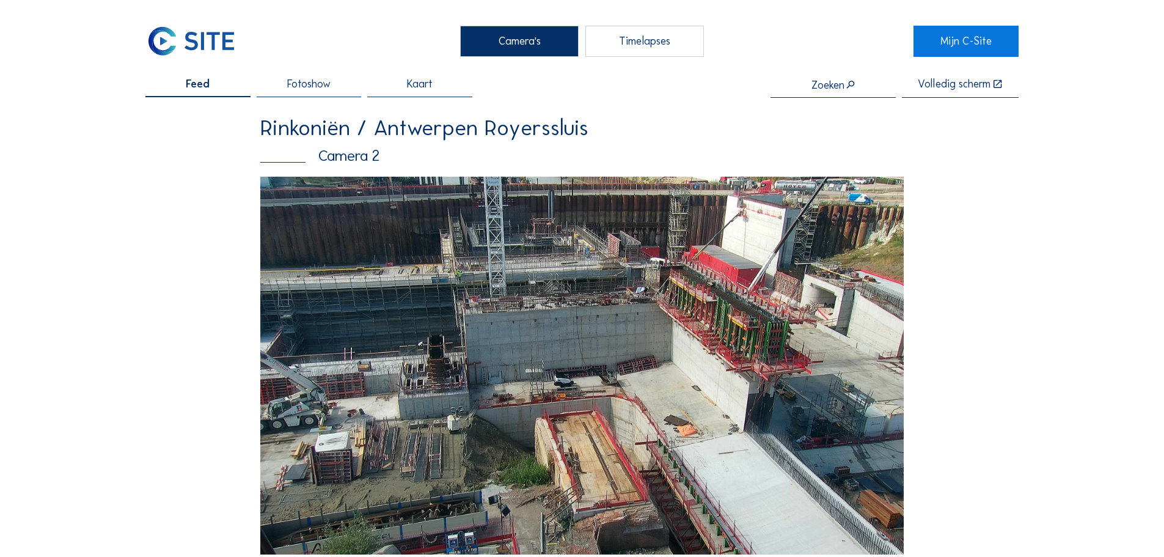
click at [934, 79] on div "Volledig scherm" at bounding box center [954, 85] width 73 height 12
click at [956, 48] on link "Mijn C-Site" at bounding box center [965, 41] width 104 height 31
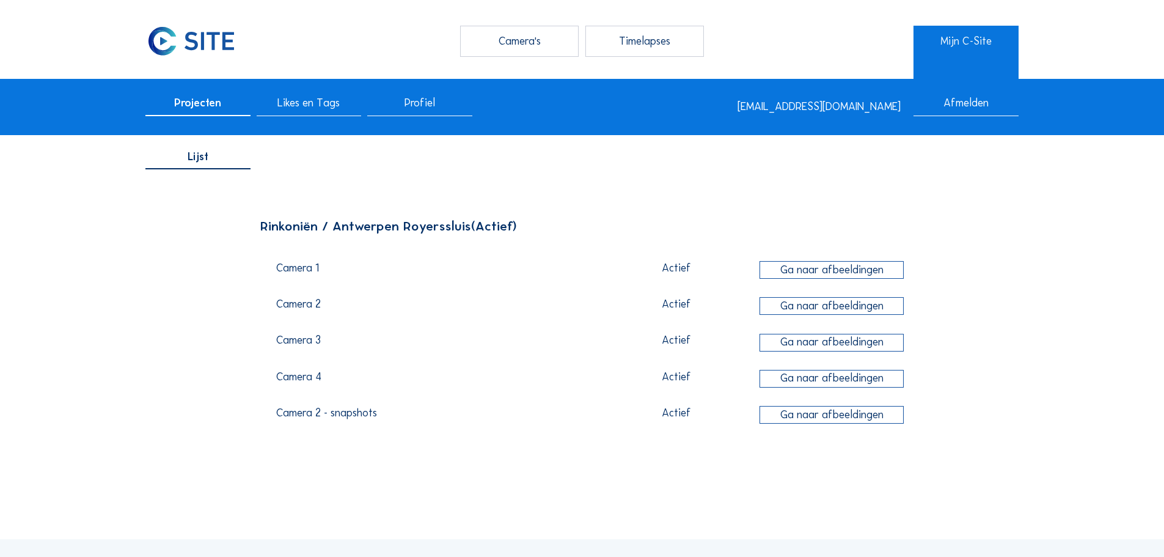
click at [486, 35] on div "Camera's" at bounding box center [519, 41] width 119 height 31
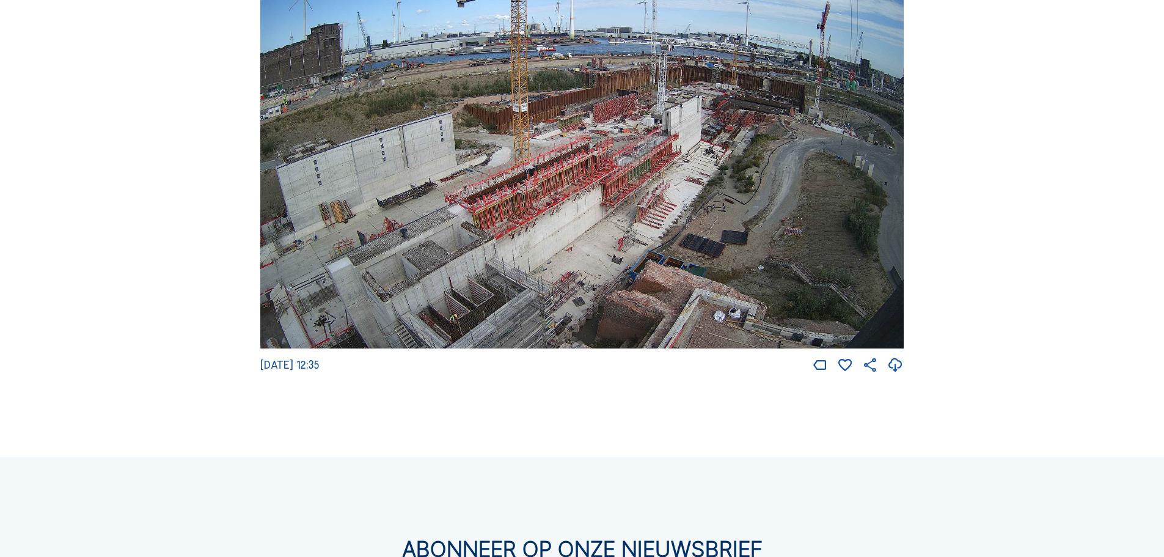
scroll to position [2150, 0]
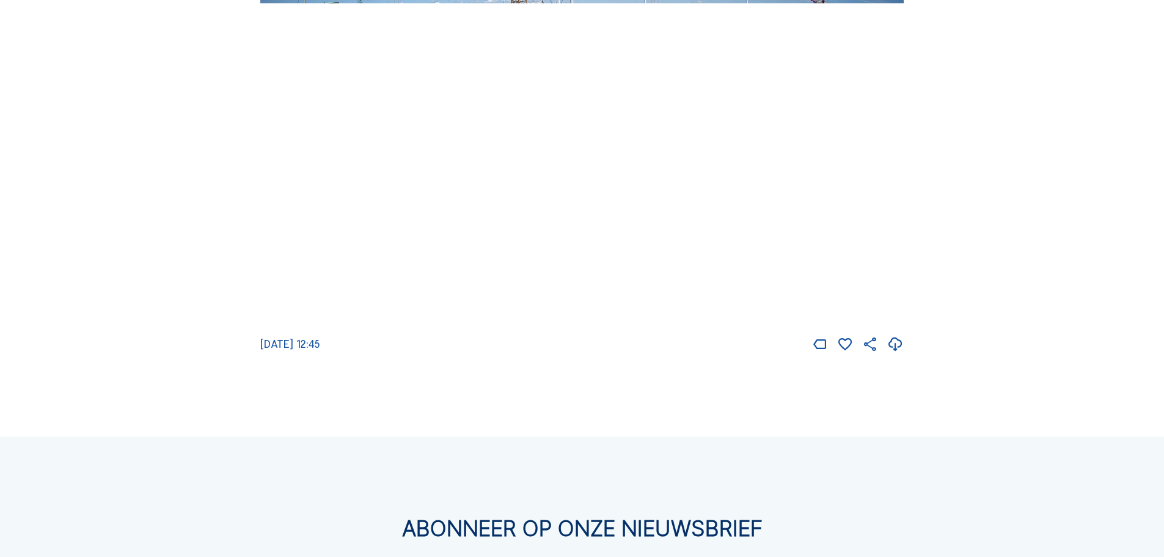
scroll to position [2200, 0]
